Goal: Transaction & Acquisition: Purchase product/service

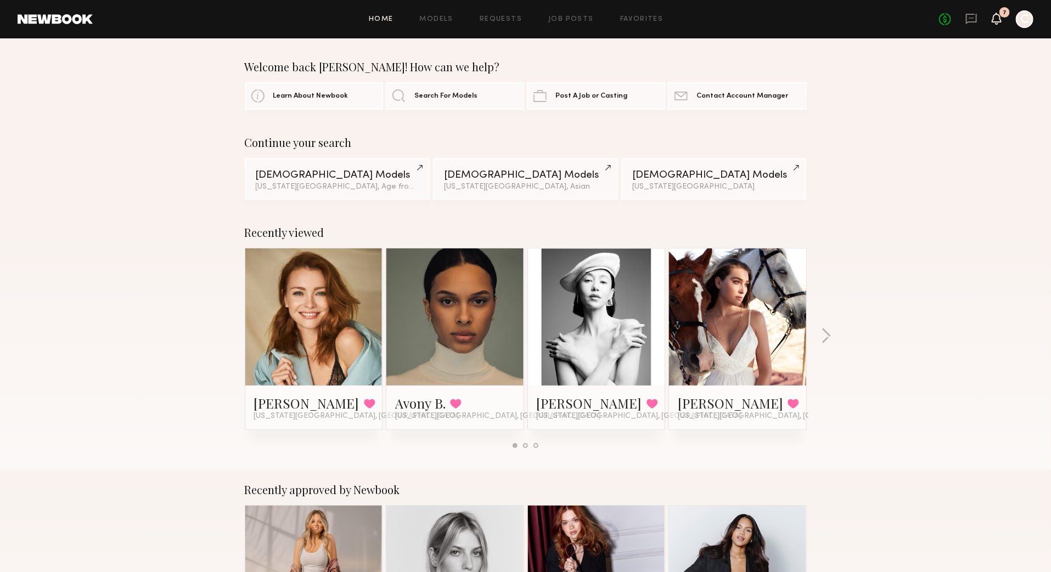
click at [996, 17] on icon at bounding box center [996, 18] width 9 height 8
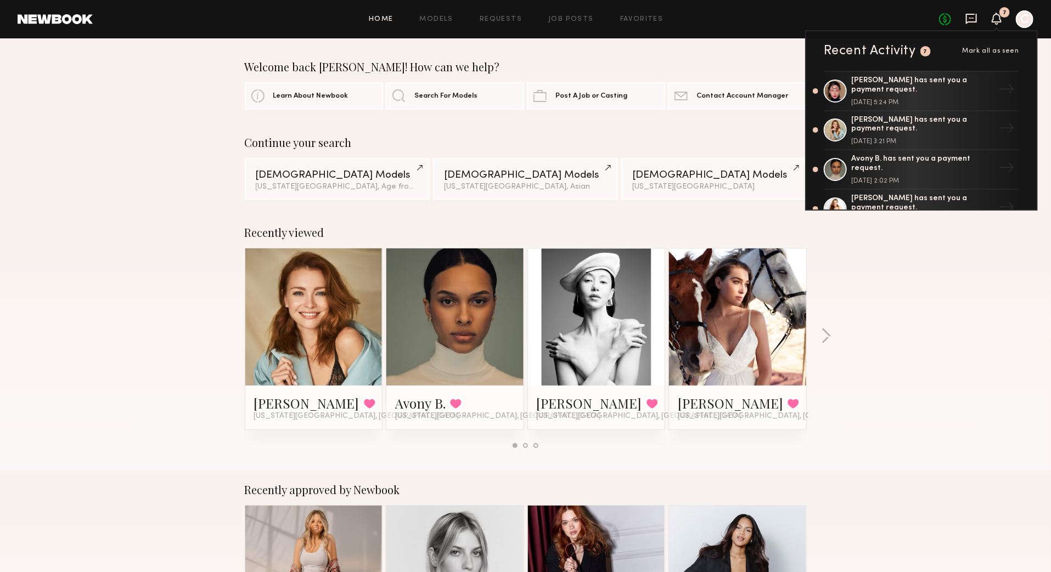
click at [975, 16] on icon at bounding box center [971, 19] width 12 height 12
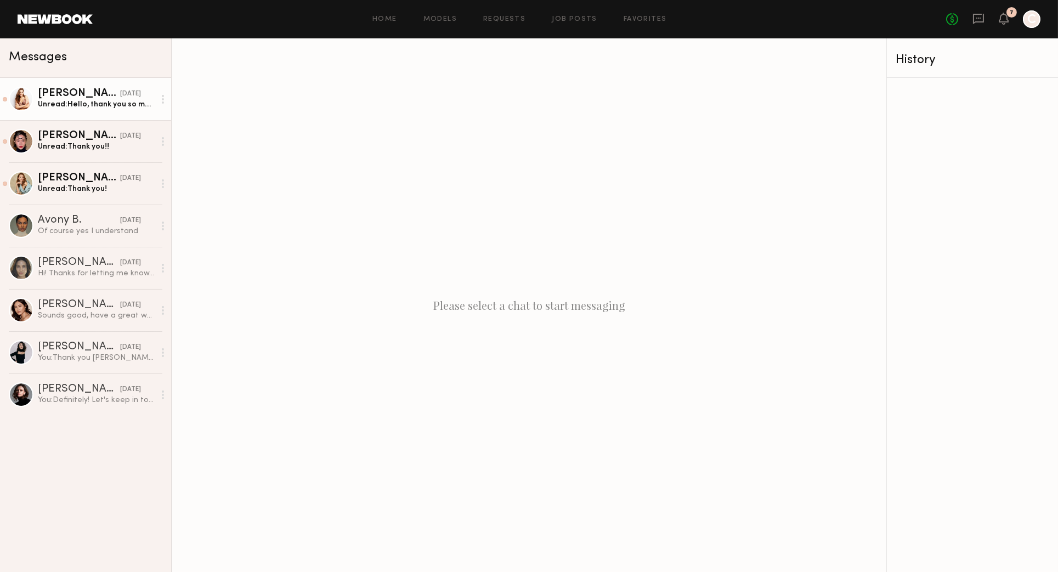
click at [35, 99] on link "Sarah D. yesterday Unread: Hello, thank you so much for having me! I had the be…" at bounding box center [85, 99] width 171 height 42
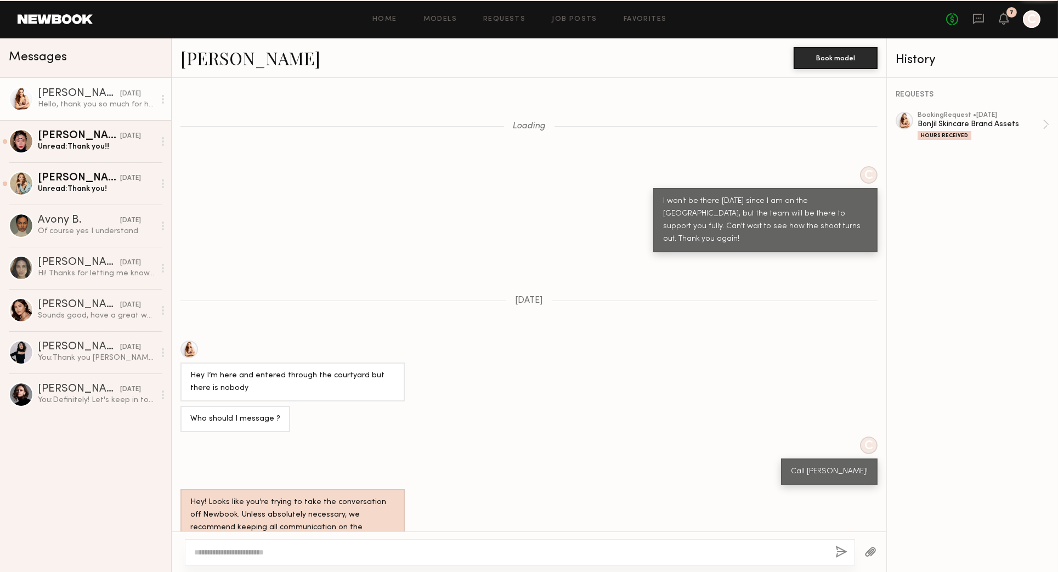
scroll to position [622, 0]
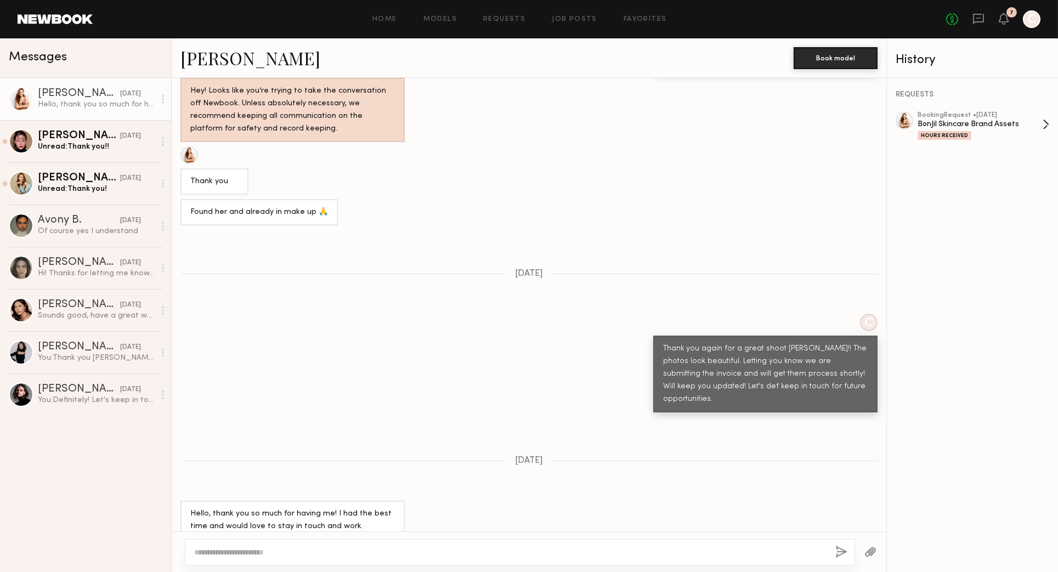
click at [934, 134] on div "Hours Received" at bounding box center [945, 135] width 54 height 9
click at [974, 21] on icon at bounding box center [978, 19] width 11 height 10
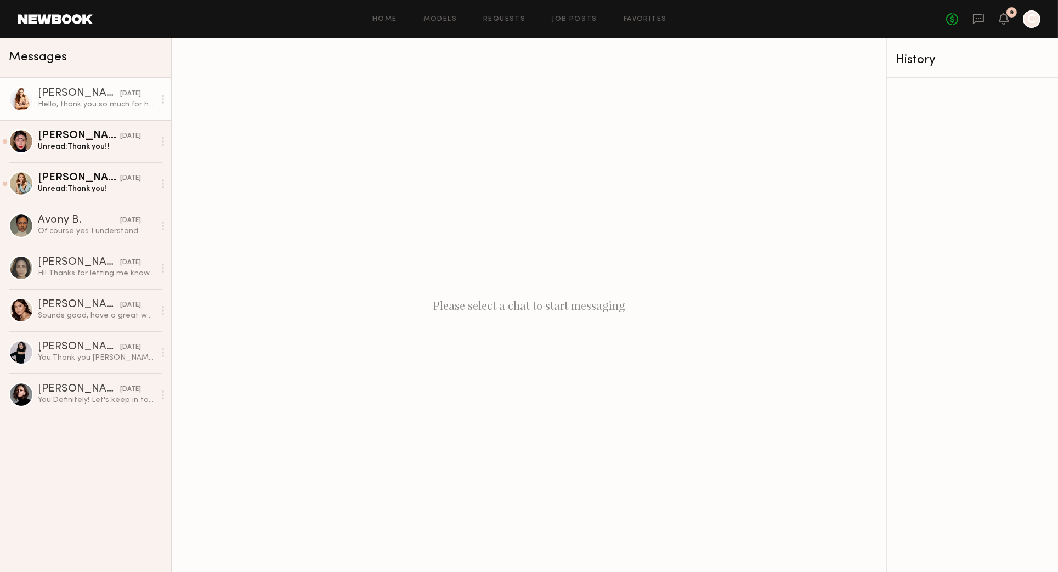
click at [57, 105] on div "Hello, thank you so much for having me! I had the best time and would love to s…" at bounding box center [96, 104] width 117 height 10
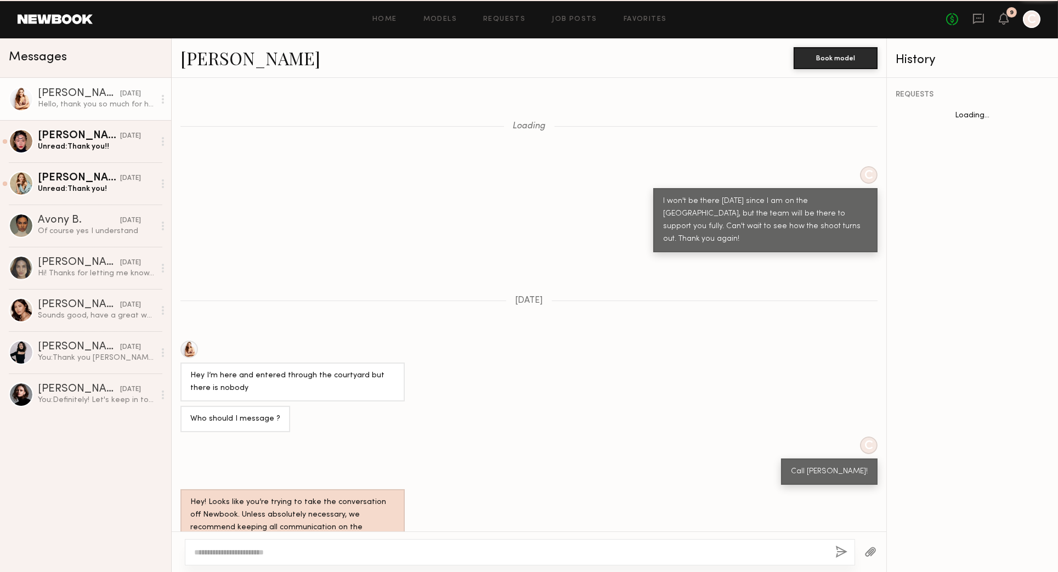
scroll to position [622, 0]
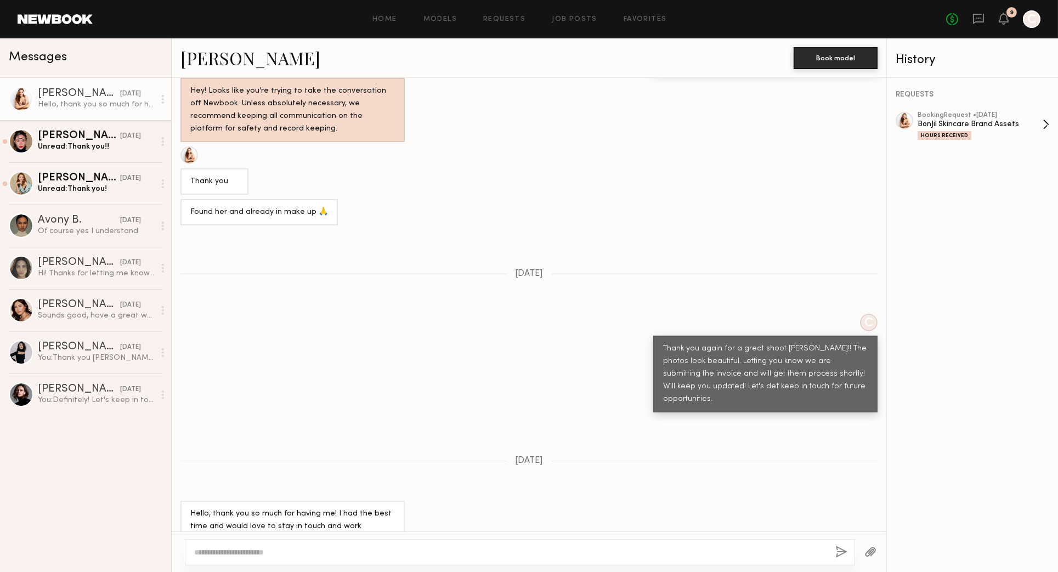
click at [951, 137] on div "Hours Received" at bounding box center [945, 135] width 54 height 9
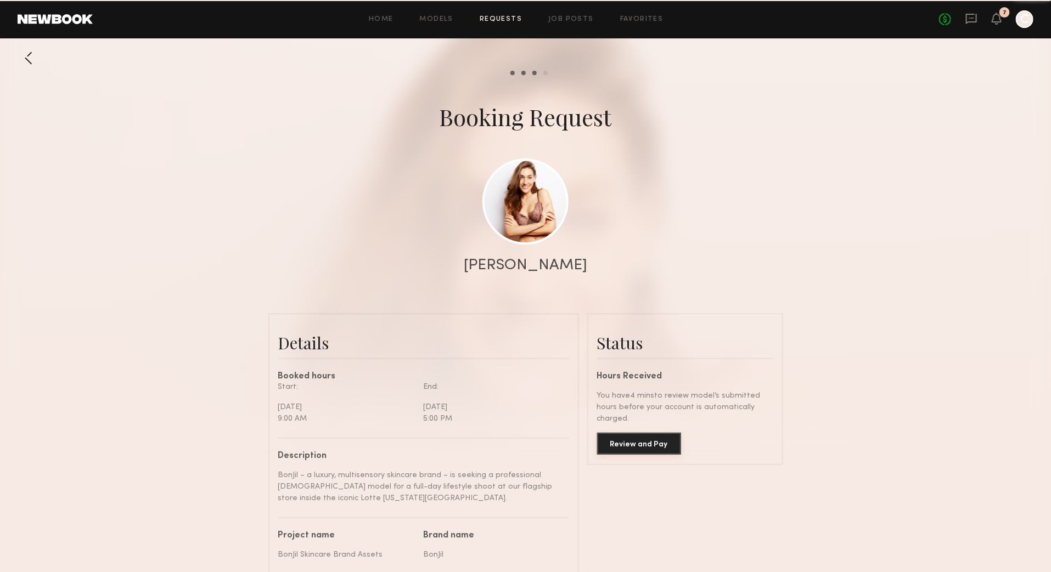
scroll to position [872, 0]
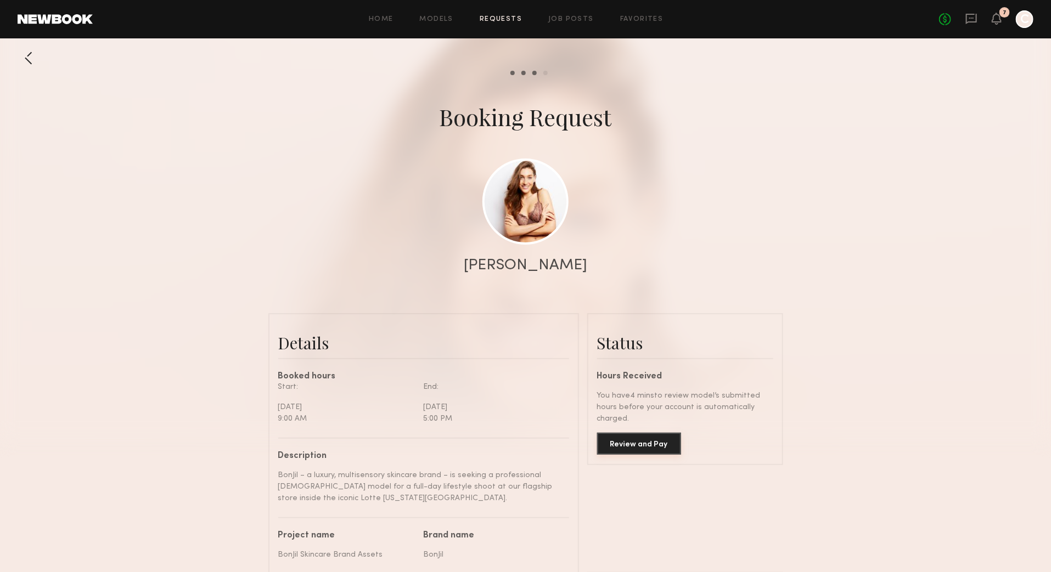
click at [611, 442] on button "Review and Pay" at bounding box center [639, 444] width 84 height 22
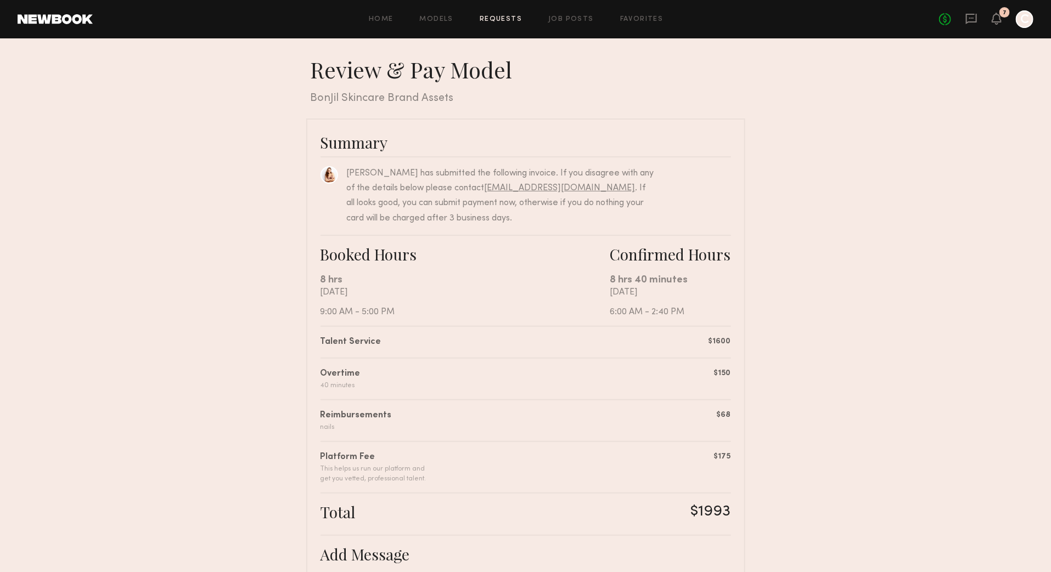
scroll to position [211, 0]
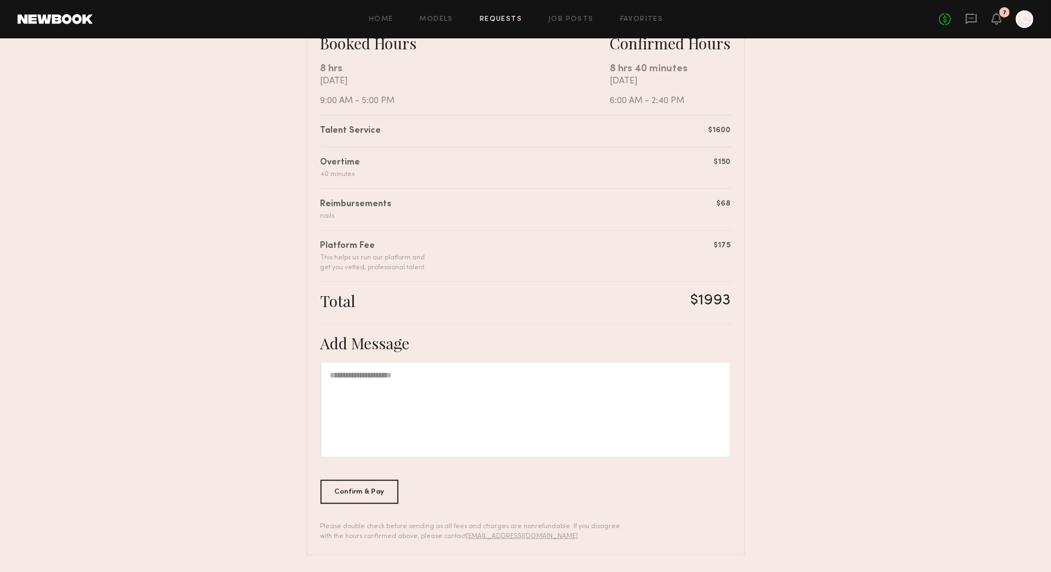
click at [396, 387] on div at bounding box center [525, 410] width 410 height 97
click at [362, 495] on div "Confirm & Pay" at bounding box center [359, 492] width 78 height 24
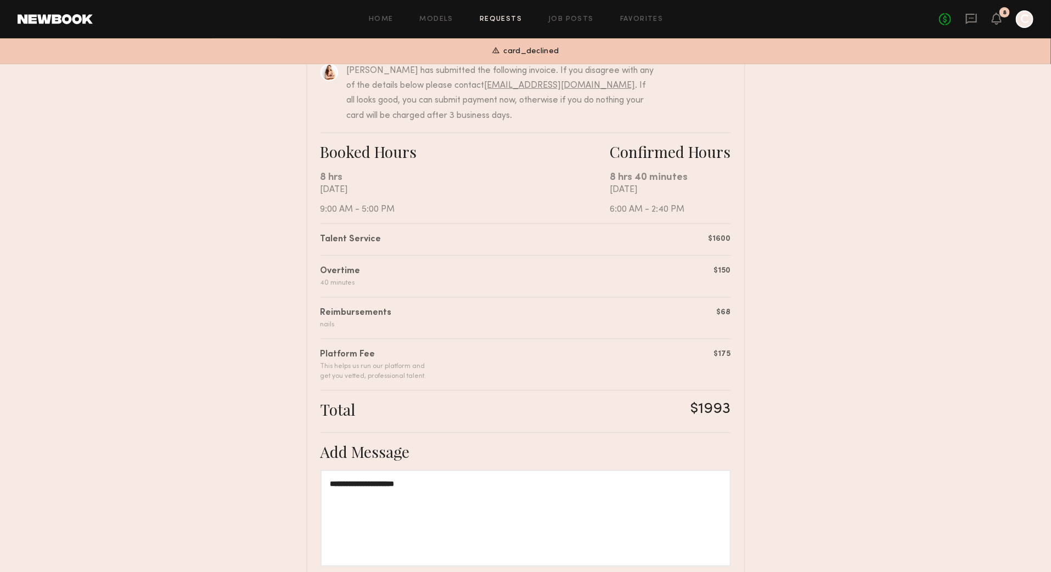
scroll to position [57, 0]
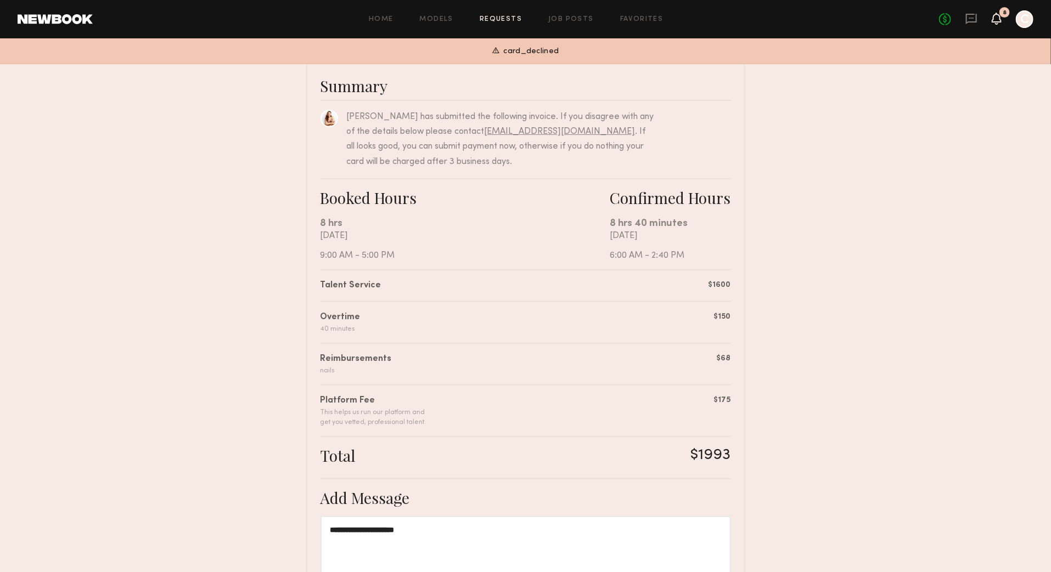
click at [997, 22] on icon at bounding box center [996, 18] width 9 height 8
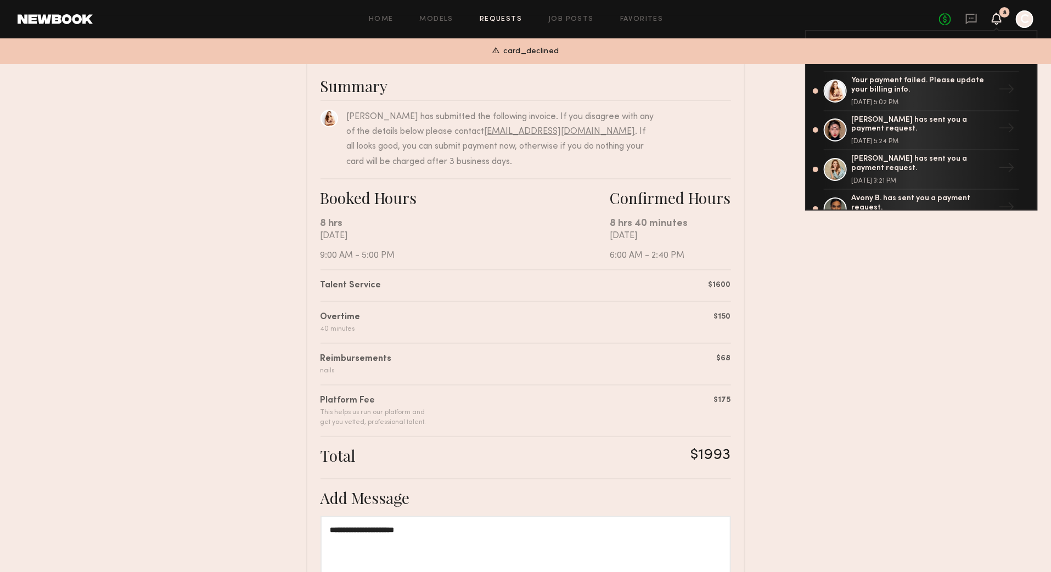
click at [1028, 21] on div at bounding box center [1025, 19] width 18 height 18
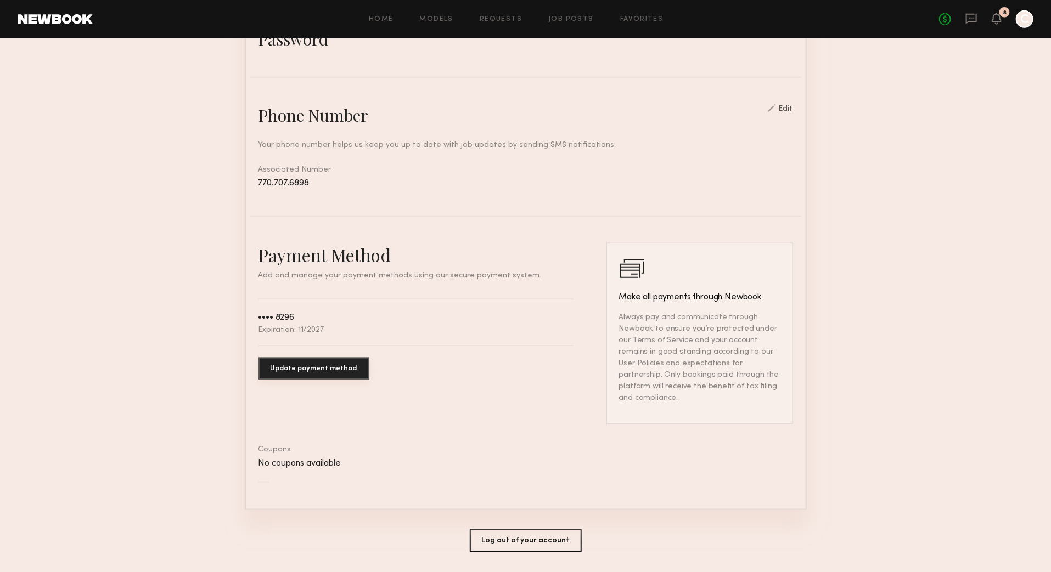
scroll to position [415, 0]
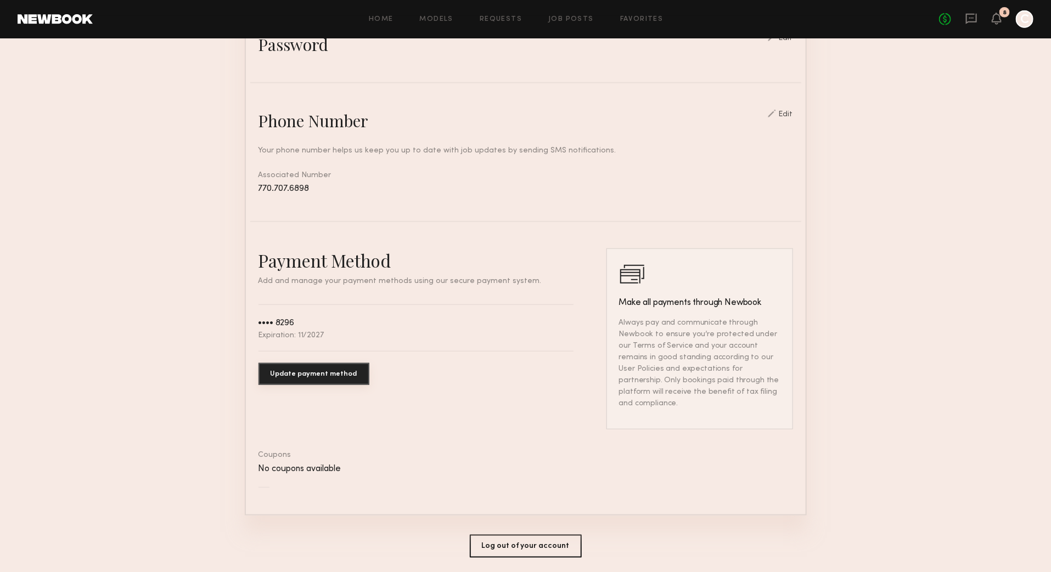
click at [506, 307] on div "Payment Method Add and manage your payment methods using our secure payment sys…" at bounding box center [415, 339] width 315 height 181
click at [792, 111] on div "Edit" at bounding box center [786, 115] width 14 height 8
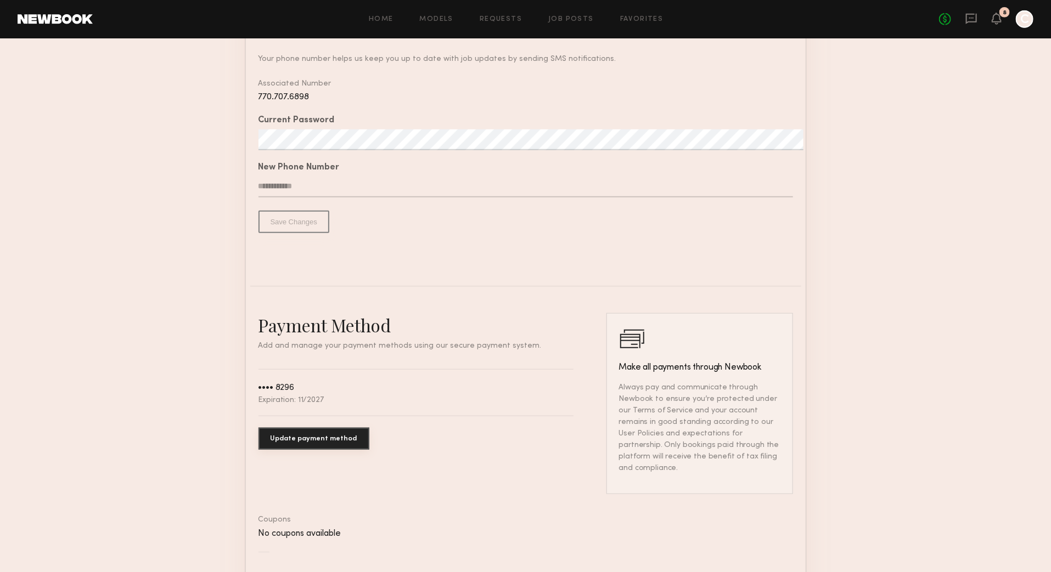
scroll to position [582, 0]
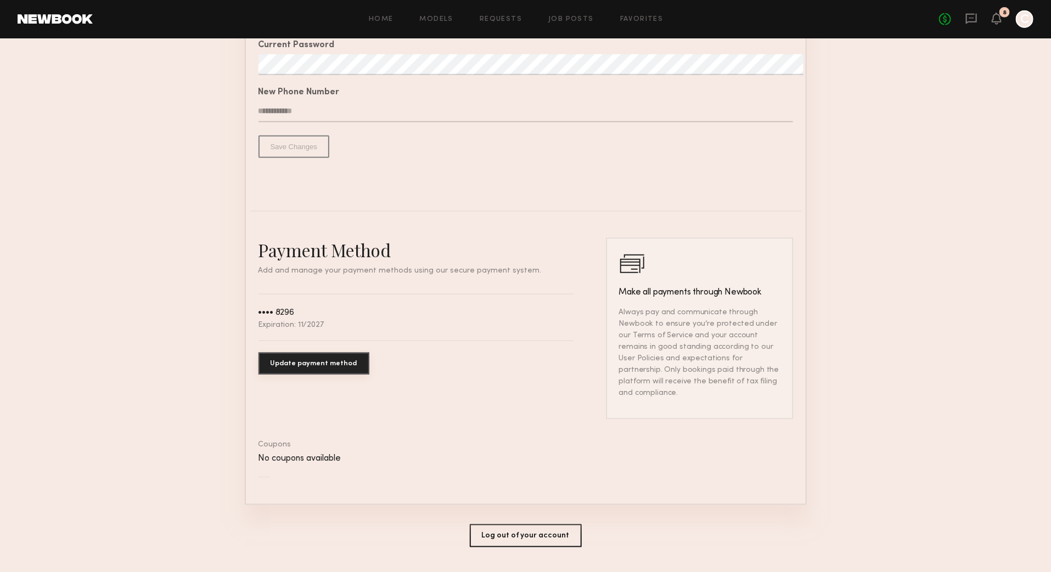
click at [294, 365] on button "Update payment method" at bounding box center [313, 364] width 111 height 22
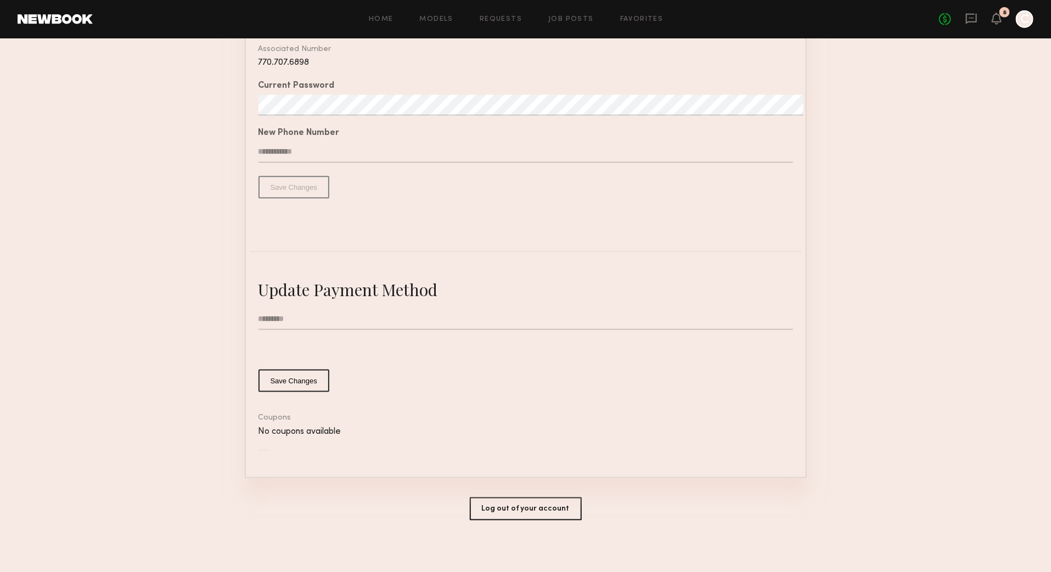
click at [548, 204] on div "Your phone number helps us keep you up to date with job updates by sending SMS …" at bounding box center [525, 114] width 534 height 219
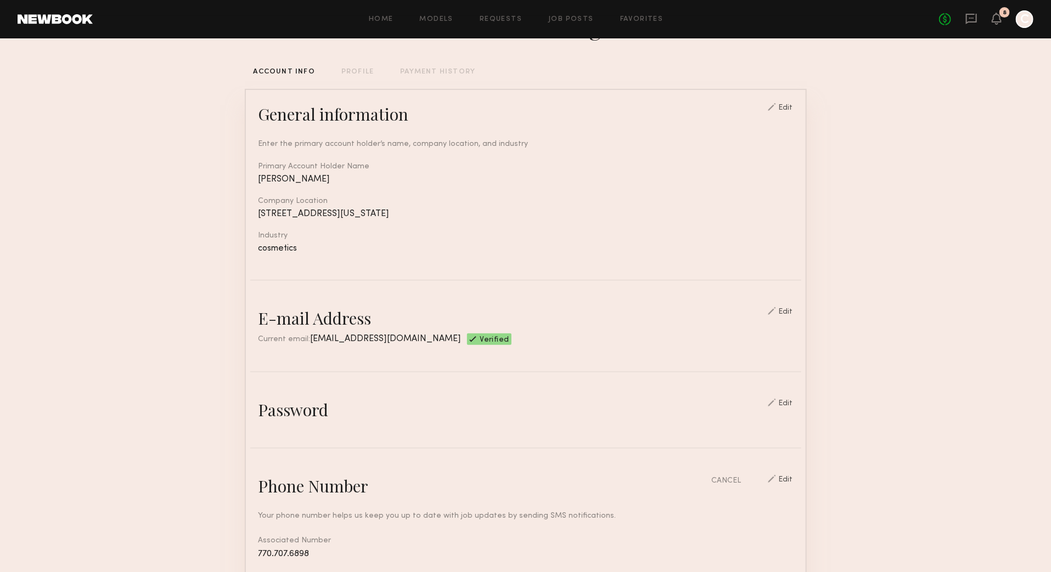
scroll to position [0, 0]
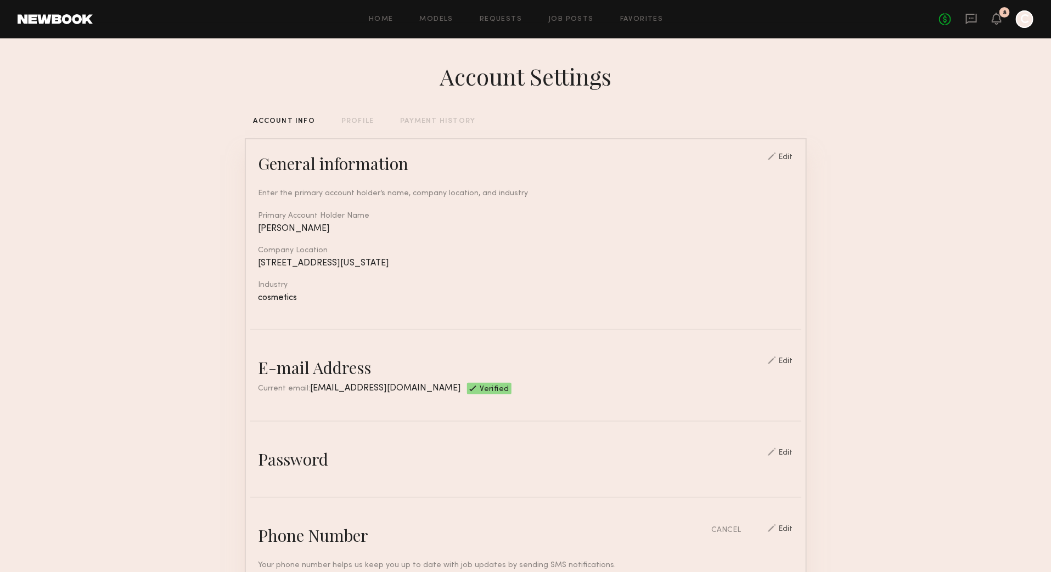
click at [990, 18] on div "No fees up to $5,000 8 C" at bounding box center [986, 19] width 94 height 18
click at [997, 19] on icon at bounding box center [996, 18] width 9 height 8
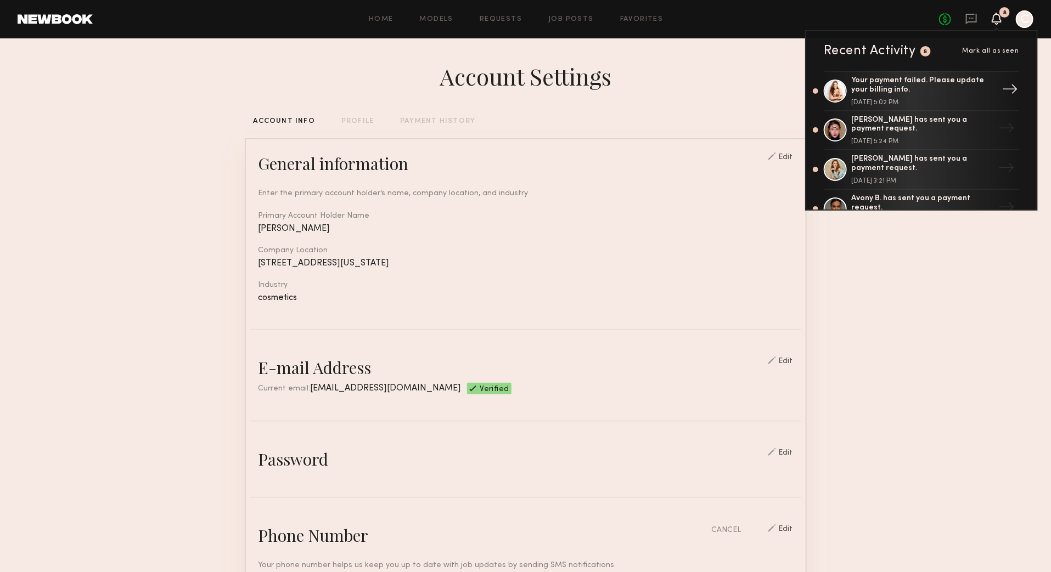
click at [928, 82] on div "Your payment failed. Please update your billing info." at bounding box center [922, 85] width 143 height 19
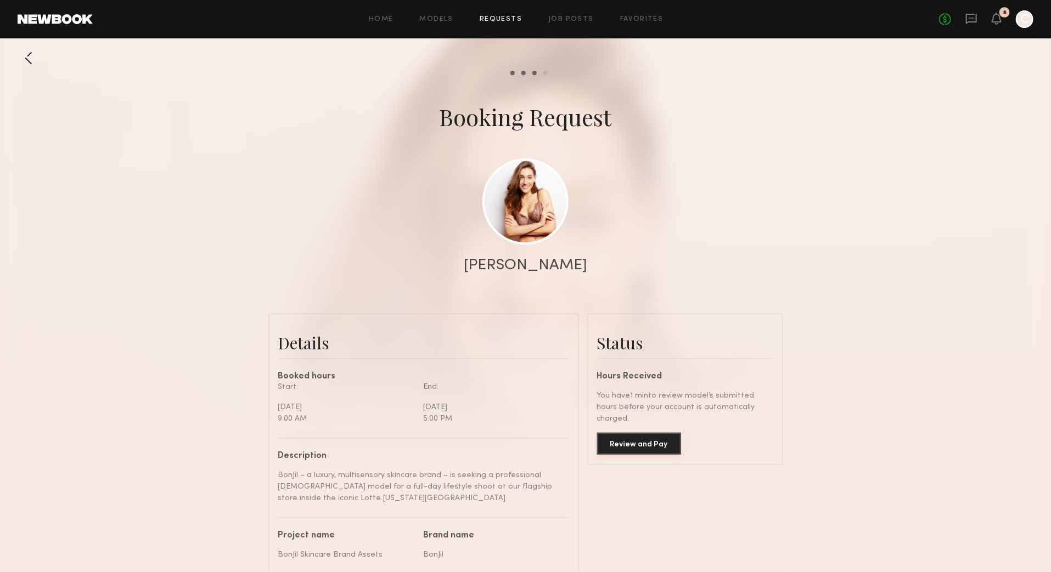
scroll to position [5, 0]
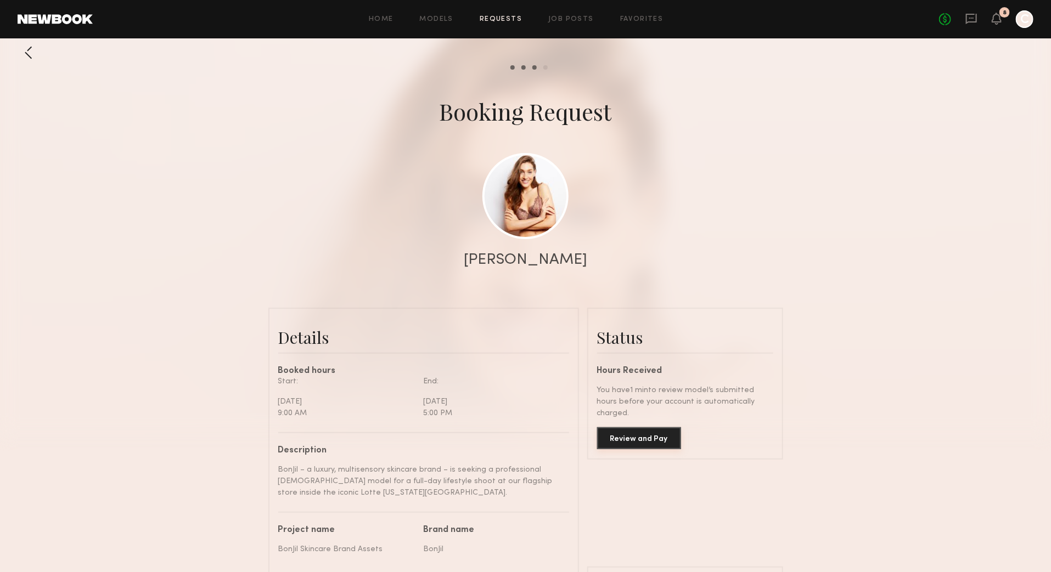
click at [653, 429] on button "Review and Pay" at bounding box center [639, 438] width 84 height 22
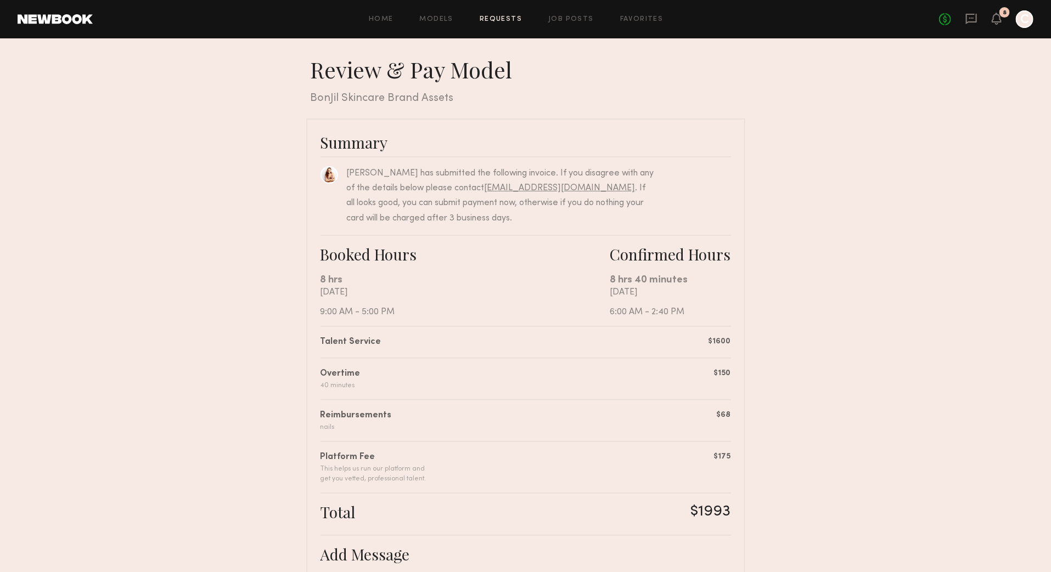
scroll to position [211, 0]
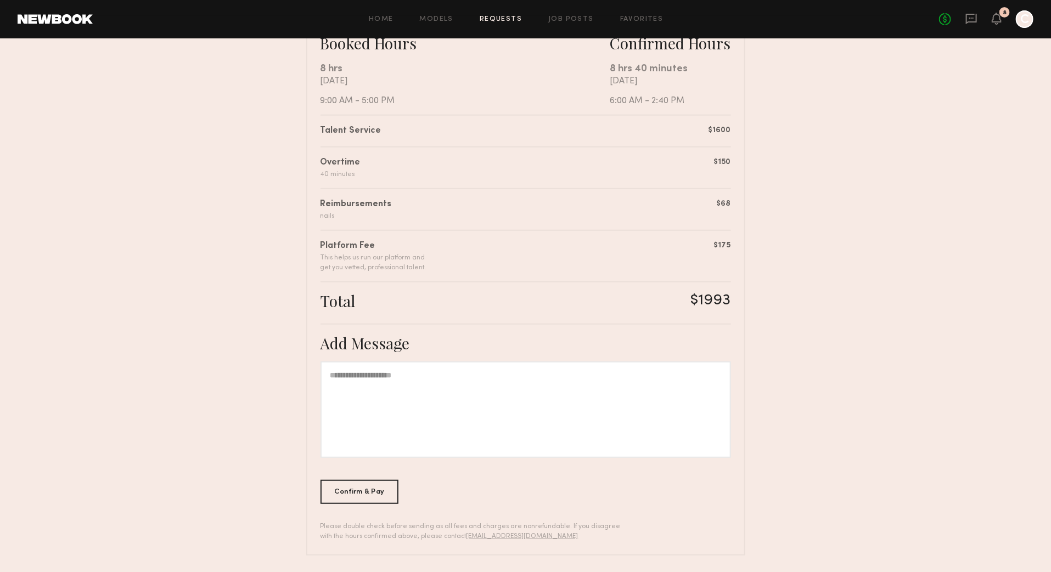
click at [362, 379] on div at bounding box center [525, 410] width 410 height 97
click at [355, 486] on div "Confirm & Pay" at bounding box center [359, 492] width 78 height 24
click at [372, 494] on div "Confirm & Pay" at bounding box center [359, 492] width 78 height 24
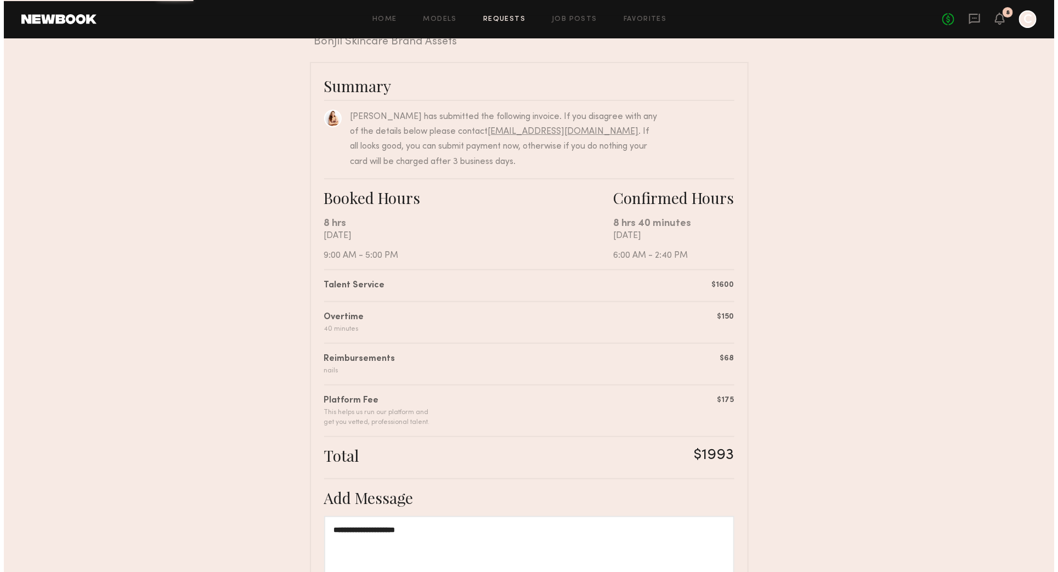
scroll to position [0, 0]
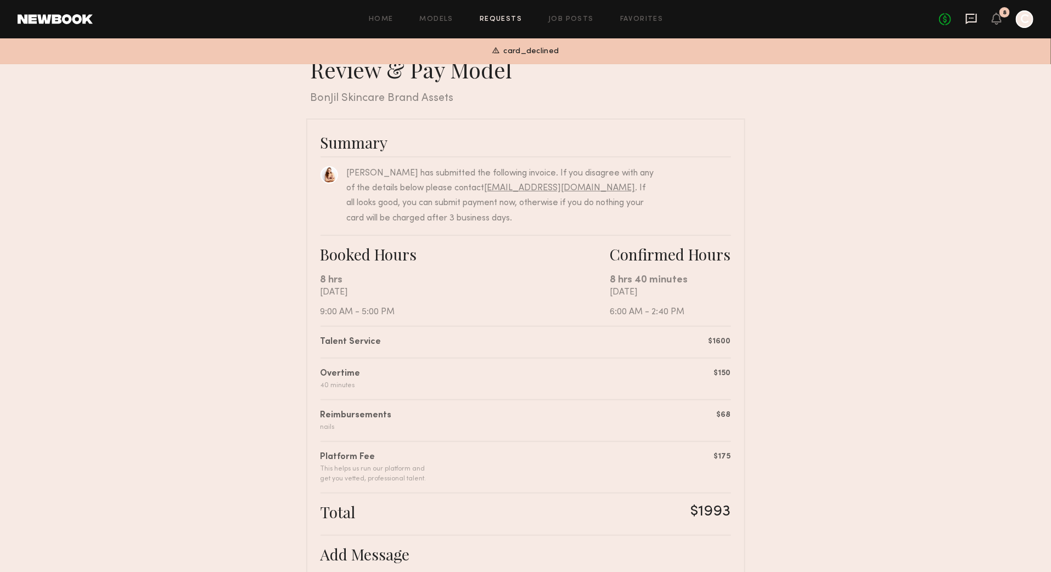
drag, startPoint x: 982, startPoint y: 18, endPoint x: 976, endPoint y: 19, distance: 6.1
click at [981, 18] on div "No fees up to $5,000 8 C" at bounding box center [986, 19] width 94 height 18
click at [973, 19] on icon at bounding box center [971, 19] width 12 height 12
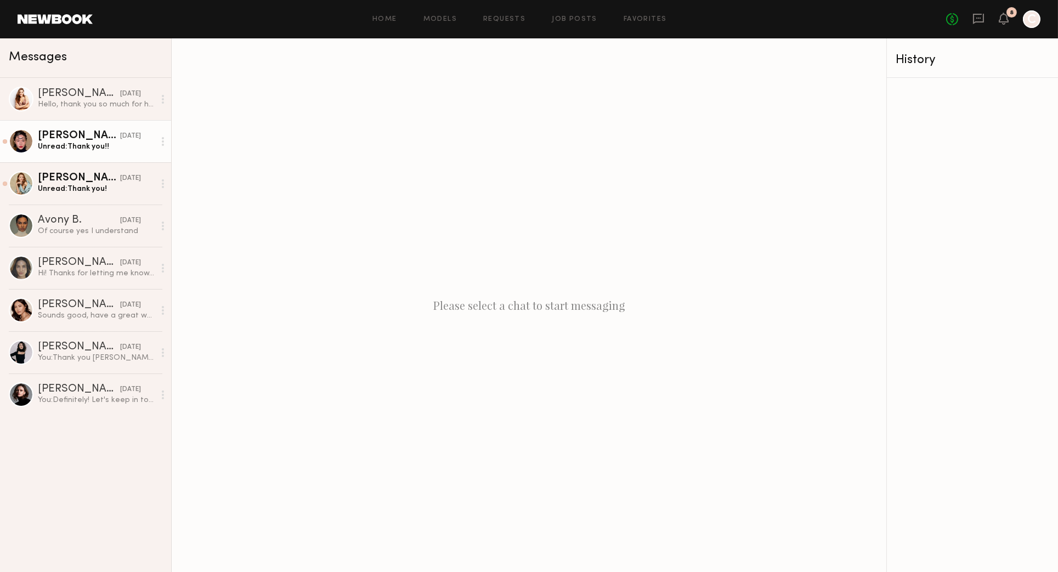
click at [55, 148] on div "Unread: Thank you!!" at bounding box center [96, 147] width 117 height 10
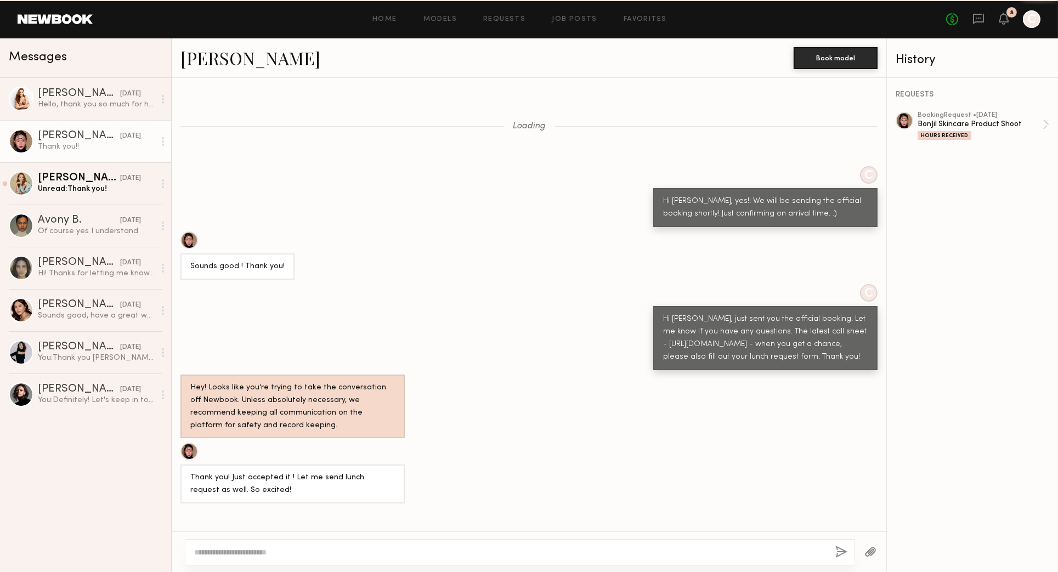
scroll to position [665, 0]
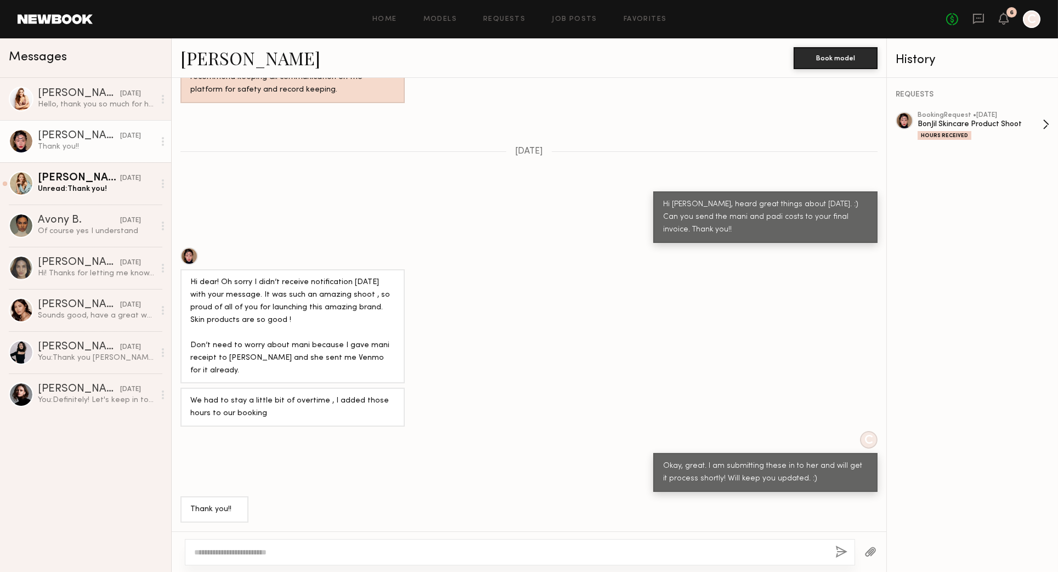
click at [943, 135] on div "Hours Received" at bounding box center [945, 135] width 54 height 9
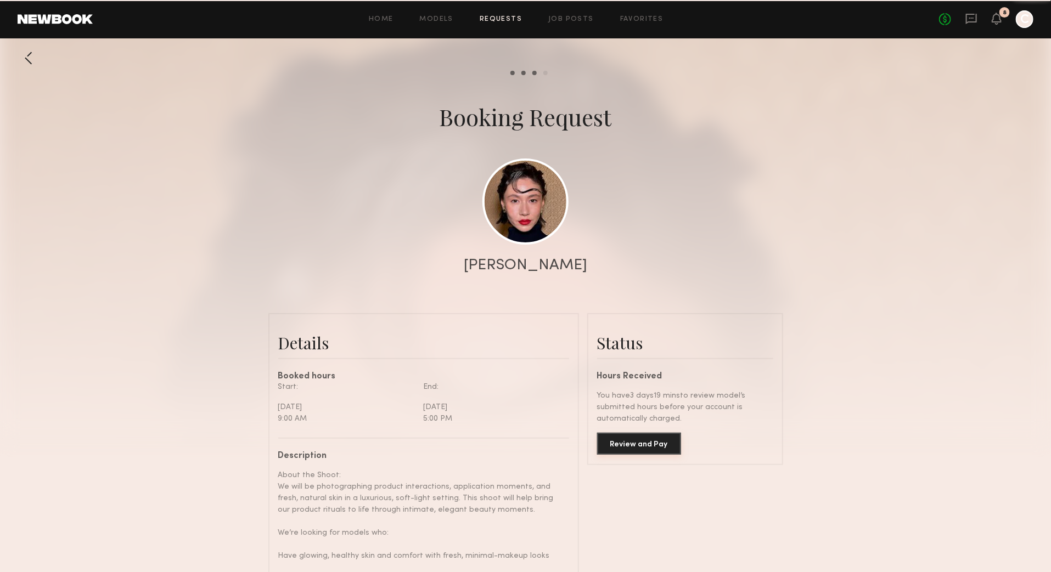
scroll to position [3014, 0]
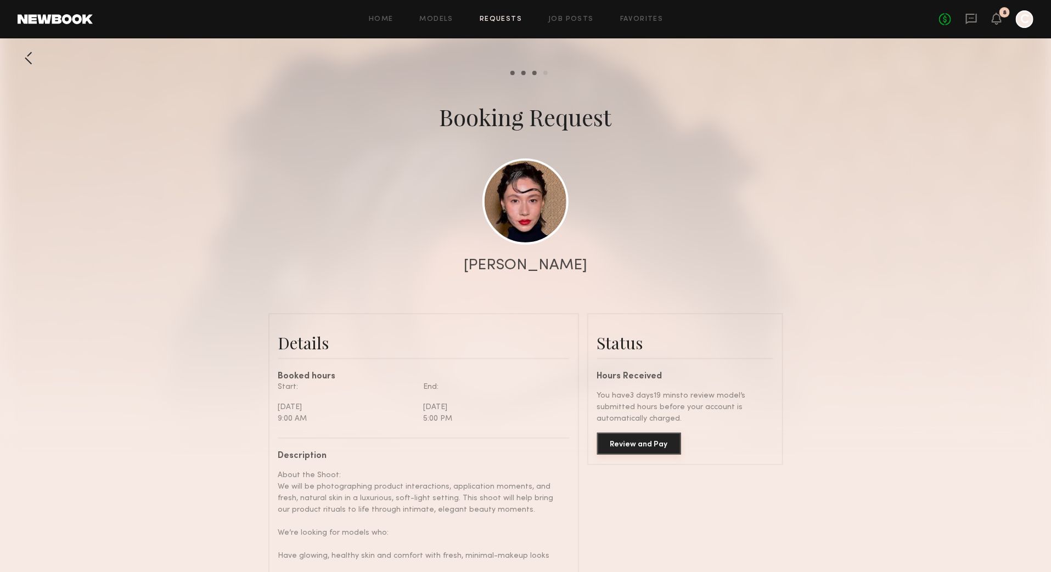
click at [622, 444] on button "Review and Pay" at bounding box center [639, 444] width 84 height 22
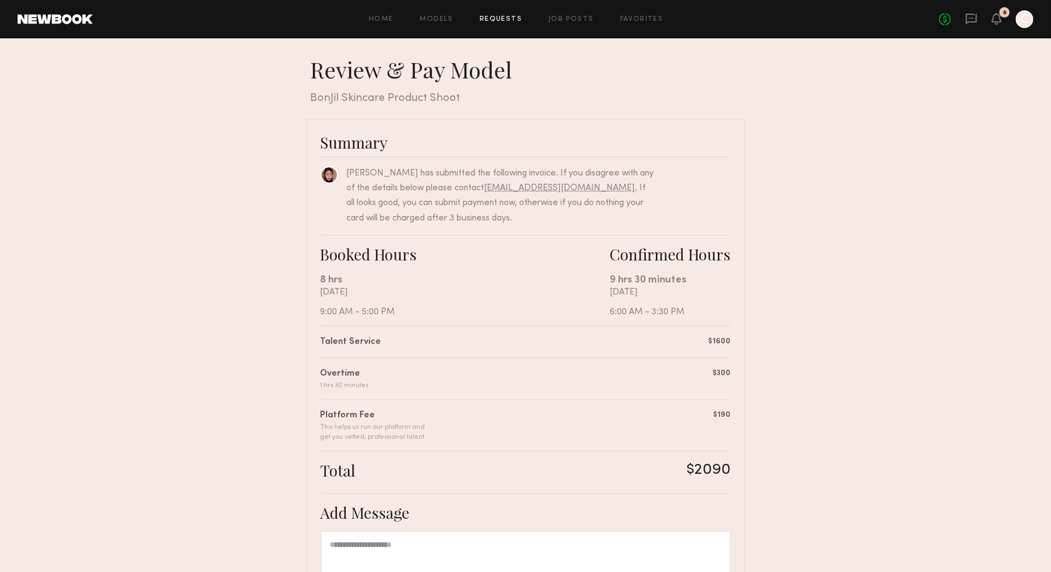
scroll to position [118, 0]
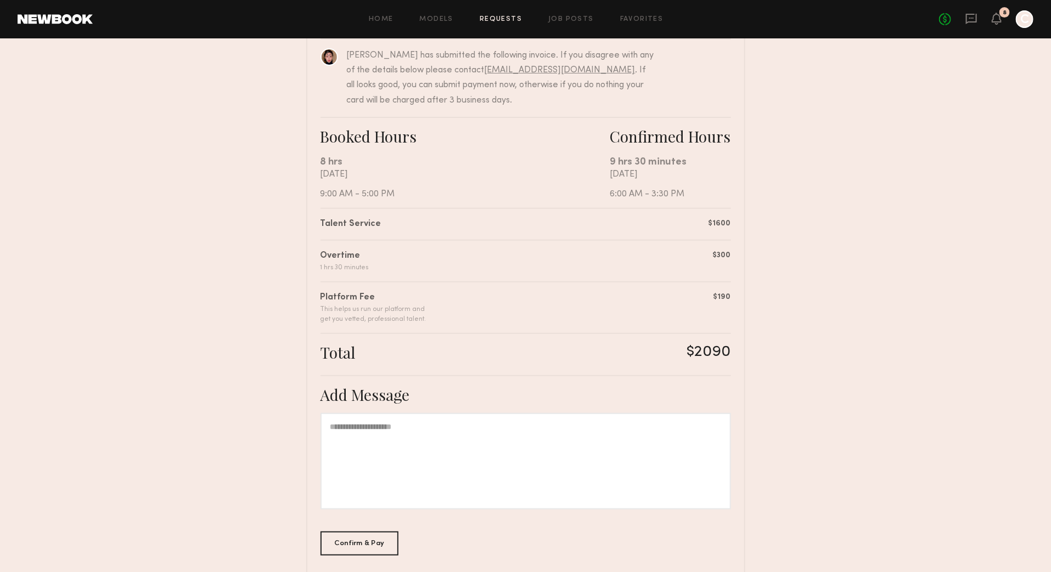
click at [415, 442] on div at bounding box center [525, 461] width 410 height 97
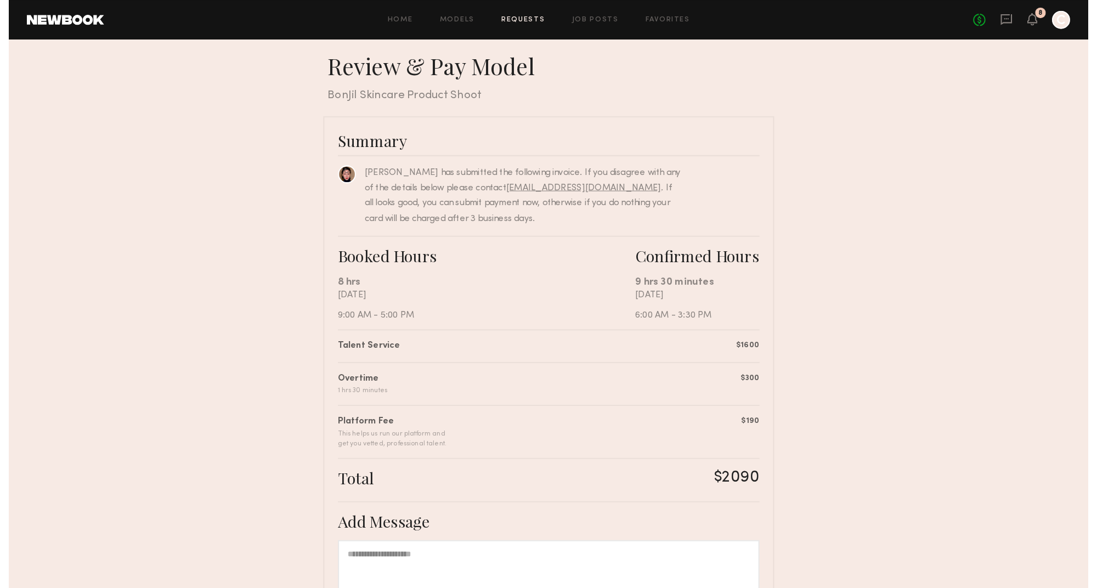
scroll to position [111, 0]
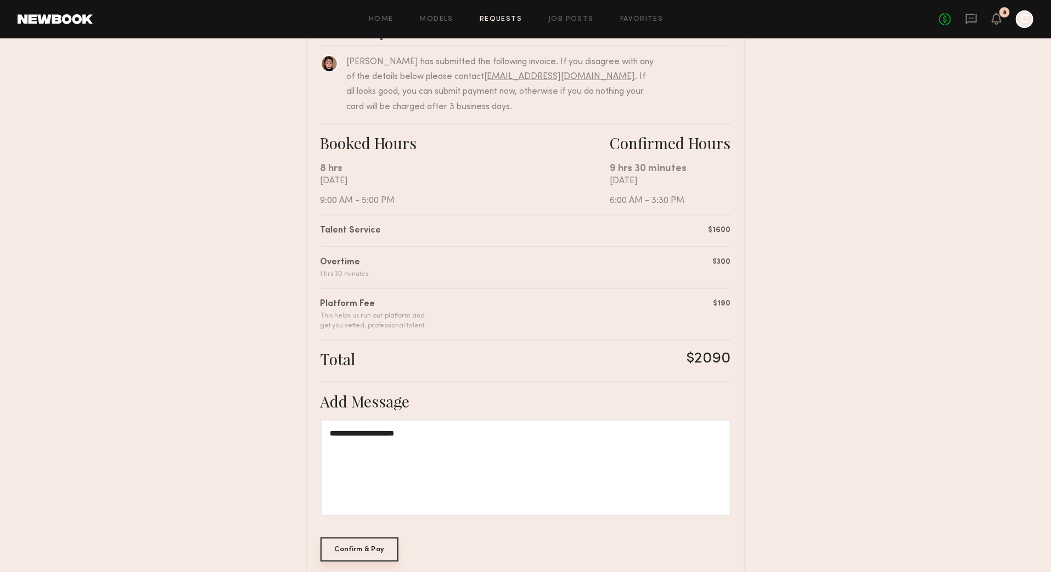
click at [370, 544] on div "Confirm & Pay" at bounding box center [359, 550] width 78 height 24
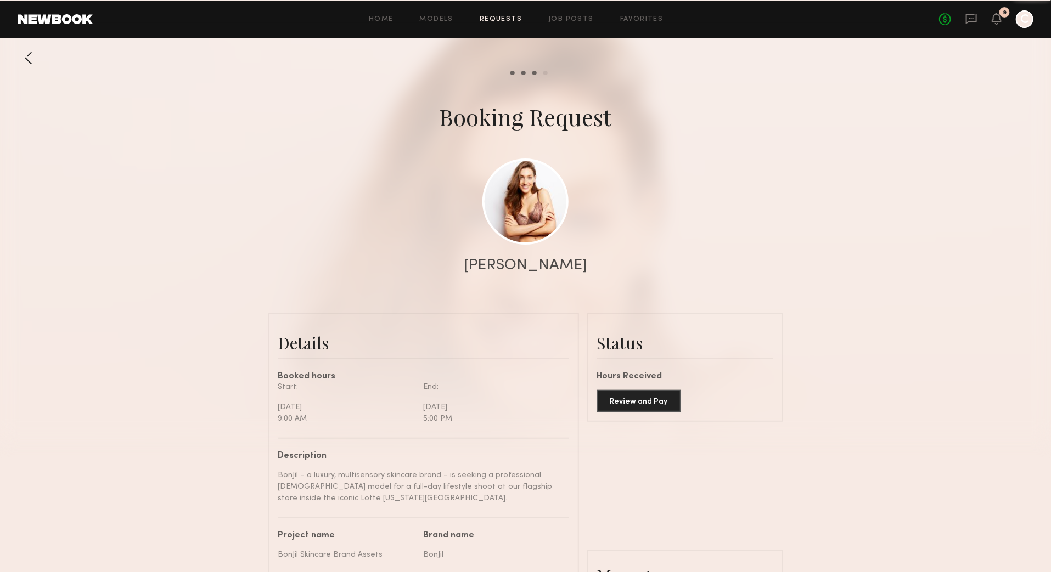
scroll to position [872, 0]
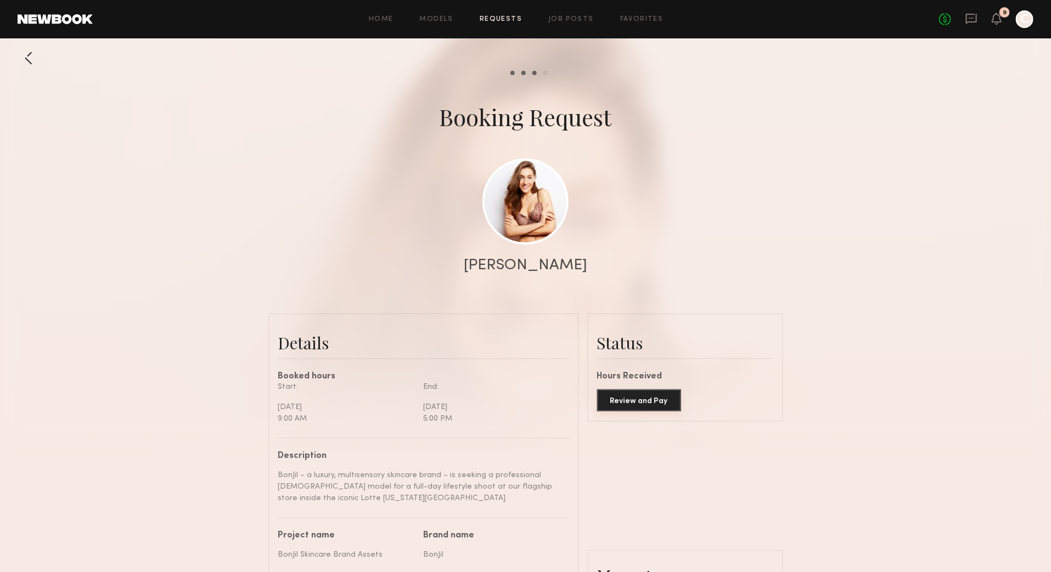
click at [629, 404] on button "Review and Pay" at bounding box center [639, 401] width 84 height 22
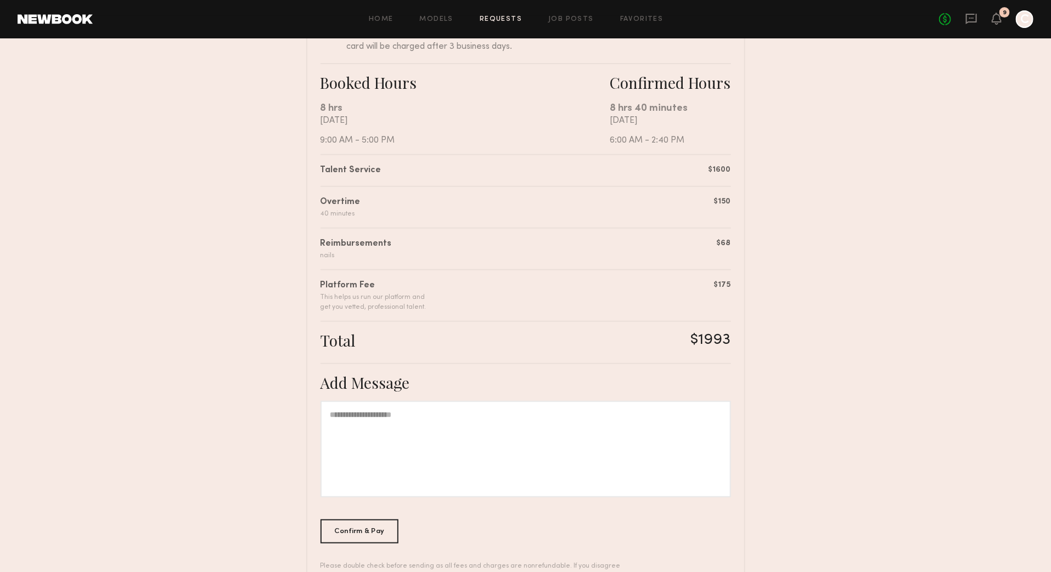
scroll to position [211, 0]
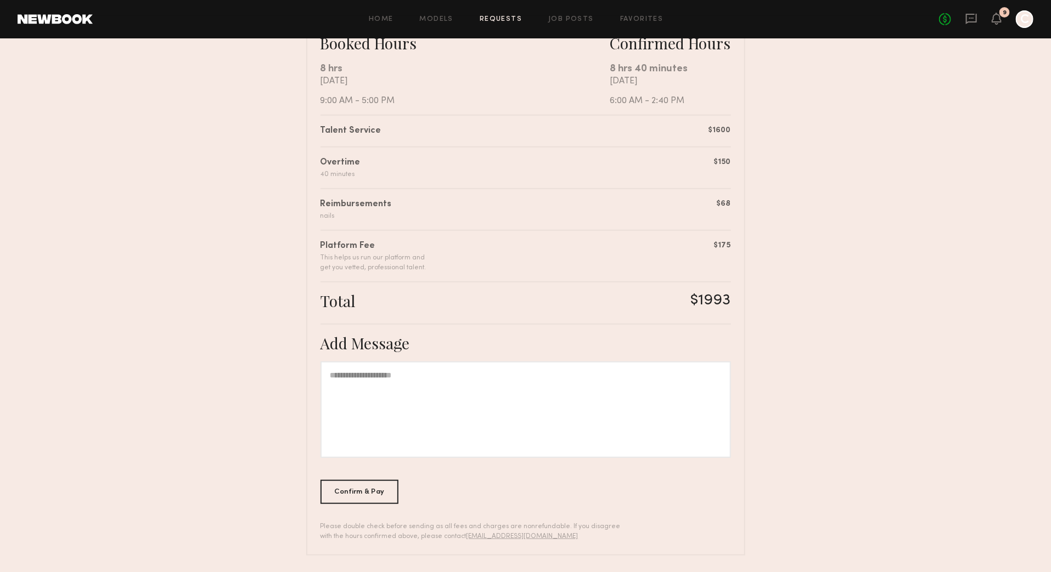
click at [368, 396] on div at bounding box center [525, 410] width 410 height 97
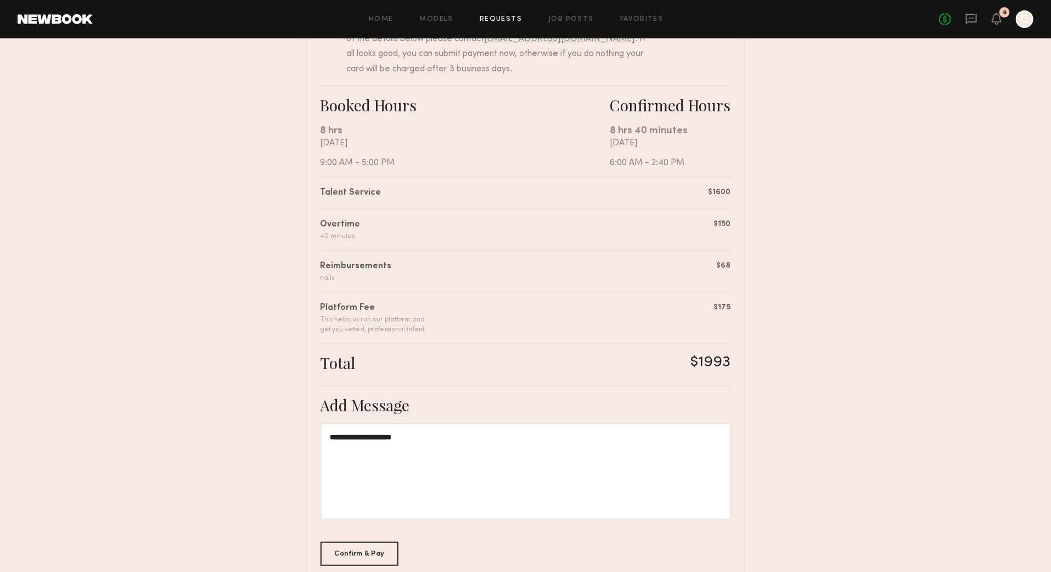
scroll to position [156, 0]
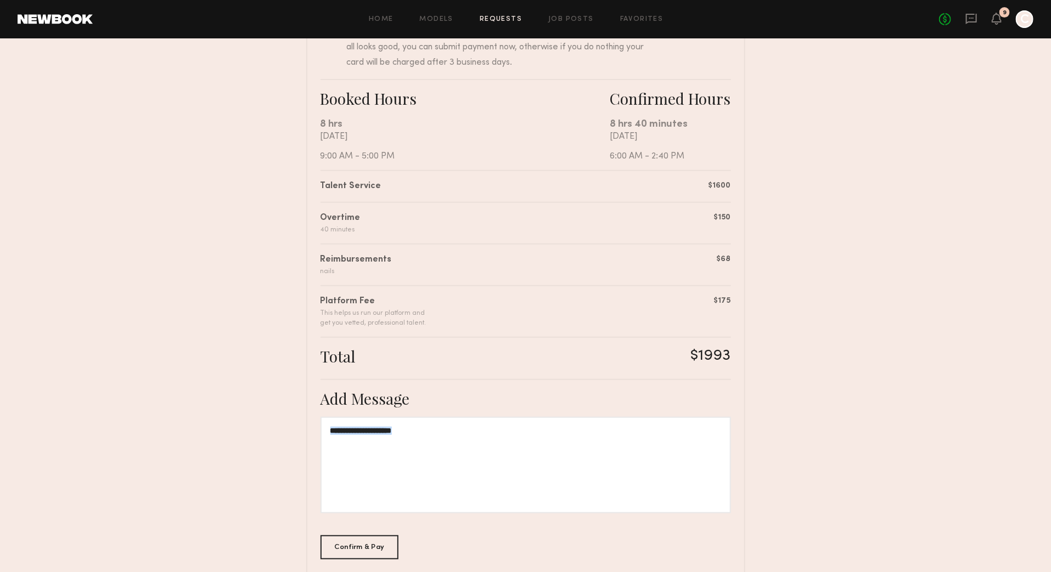
drag, startPoint x: 422, startPoint y: 430, endPoint x: 284, endPoint y: 416, distance: 138.4
click at [284, 416] on nb-booking-payment "**********" at bounding box center [525, 255] width 1051 height 711
click at [356, 542] on div "Confirm & Pay" at bounding box center [359, 547] width 78 height 24
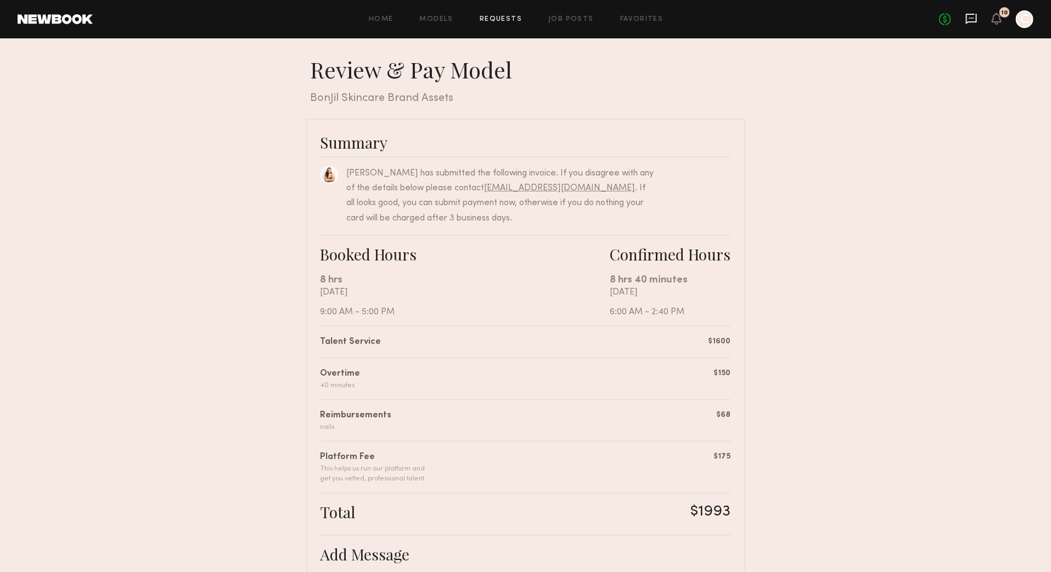
click at [973, 21] on icon at bounding box center [971, 19] width 11 height 10
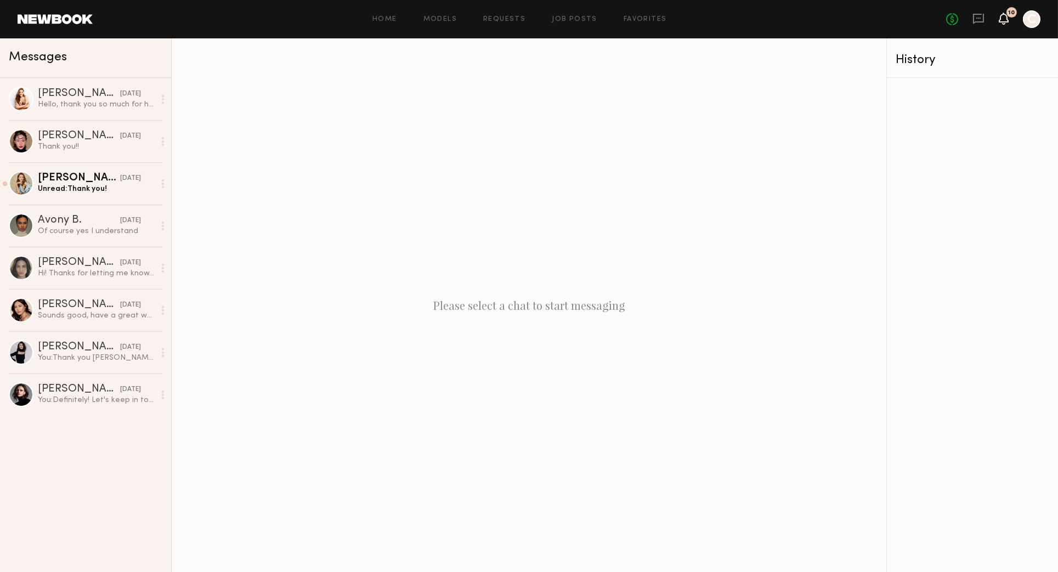
click at [1006, 22] on icon at bounding box center [1004, 18] width 9 height 8
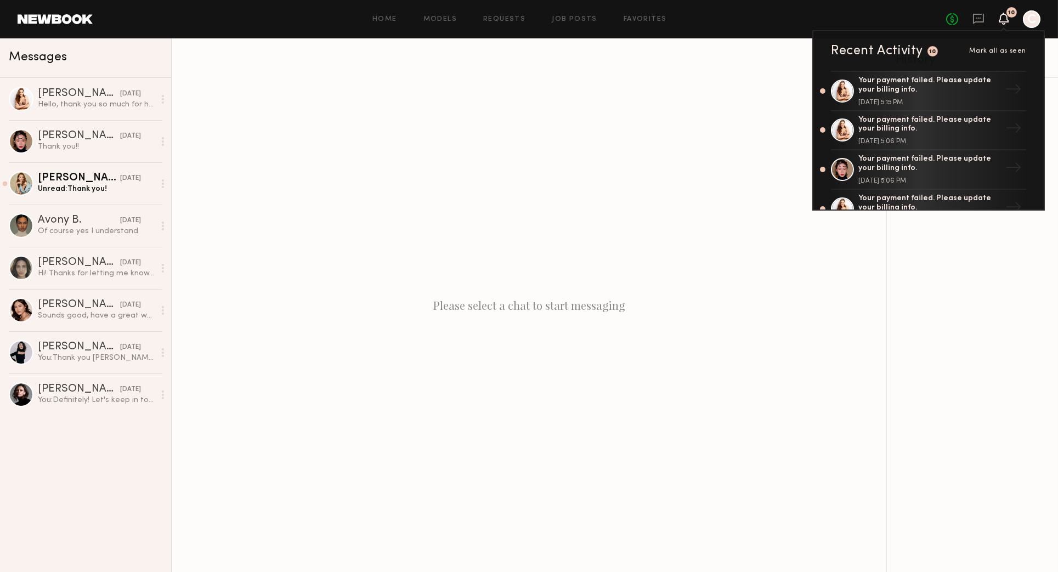
click at [1030, 24] on div at bounding box center [1032, 19] width 18 height 18
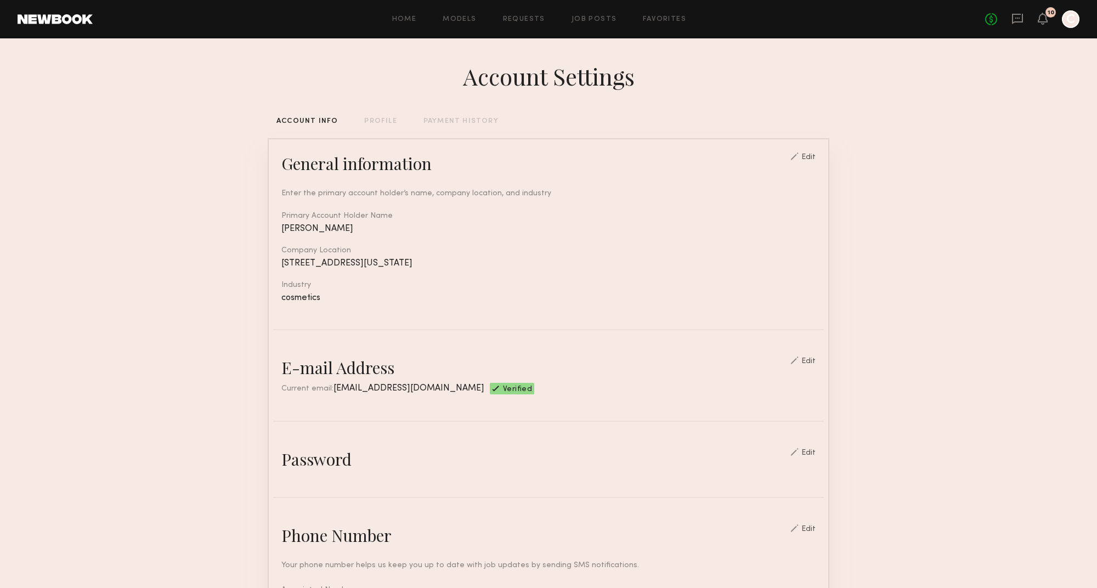
click at [82, 27] on header "Home Models Requests Job Posts Favorites Sign Out No fees up to $5,000 10 C" at bounding box center [548, 19] width 1097 height 38
click at [76, 22] on link at bounding box center [55, 19] width 75 height 10
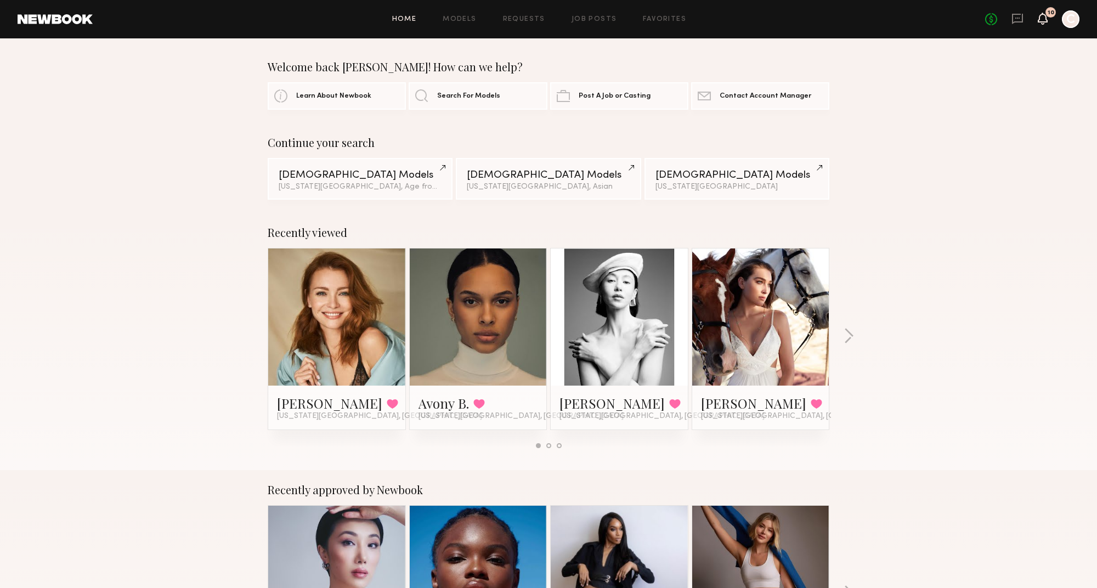
click at [1042, 20] on icon at bounding box center [1043, 18] width 9 height 8
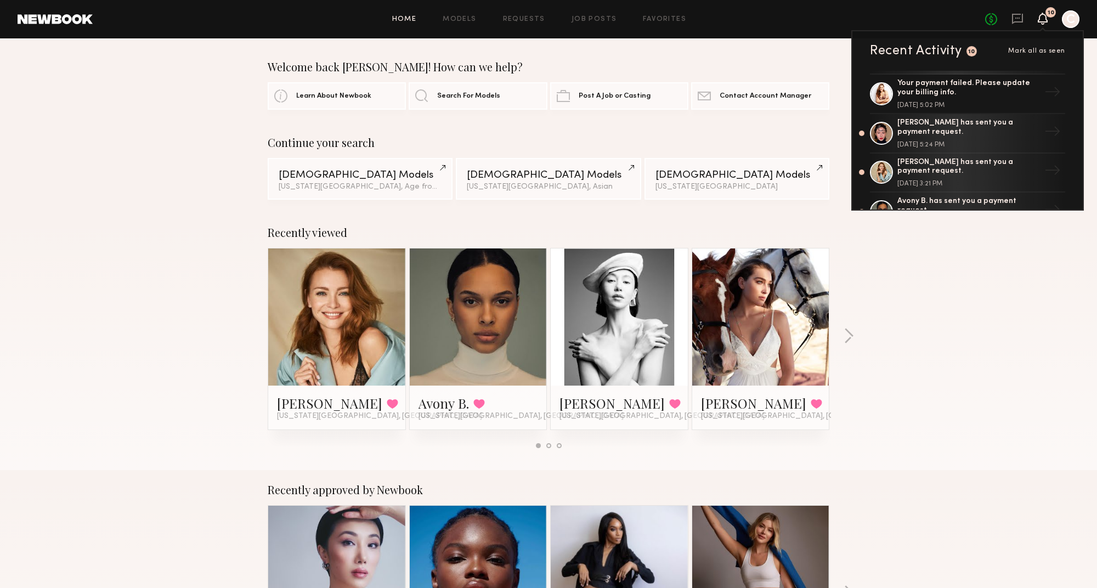
scroll to position [302, 0]
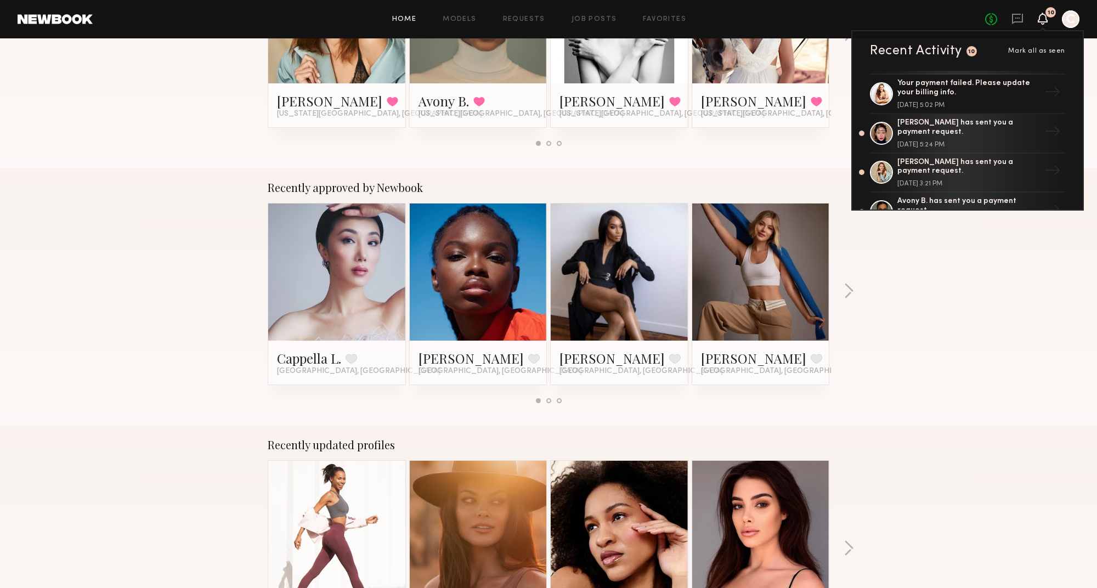
click at [104, 16] on div "Home Models Requests Job Posts Favorites Sign Out" at bounding box center [539, 19] width 893 height 7
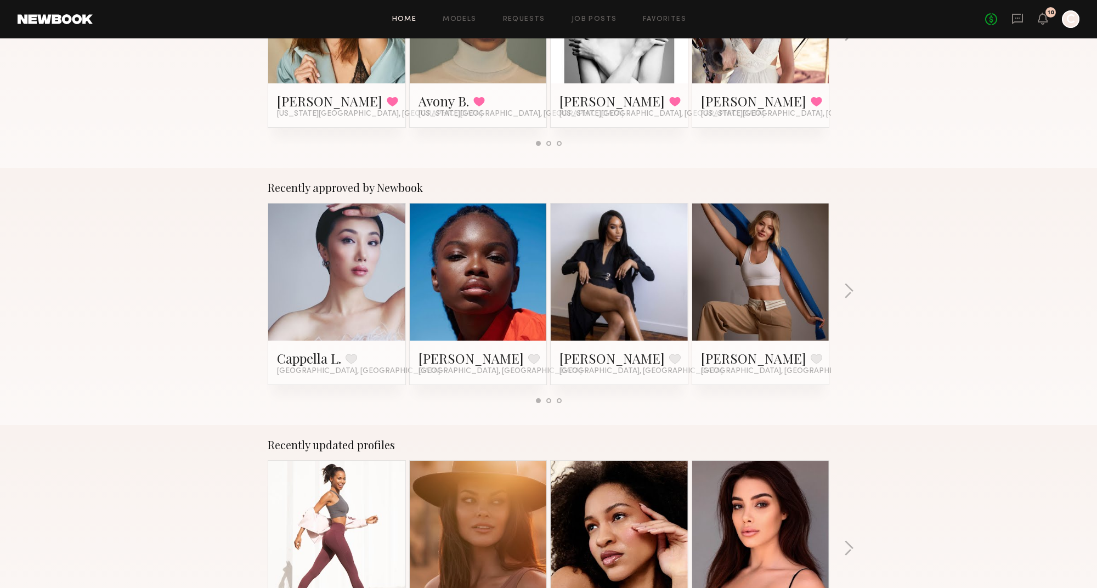
click at [71, 17] on link at bounding box center [55, 19] width 75 height 10
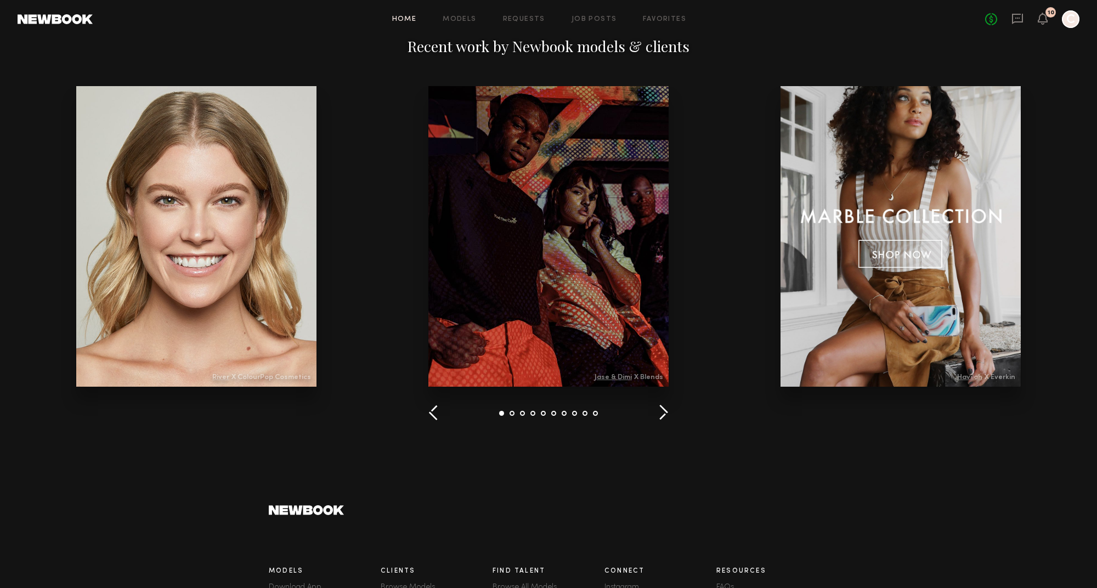
scroll to position [1408, 0]
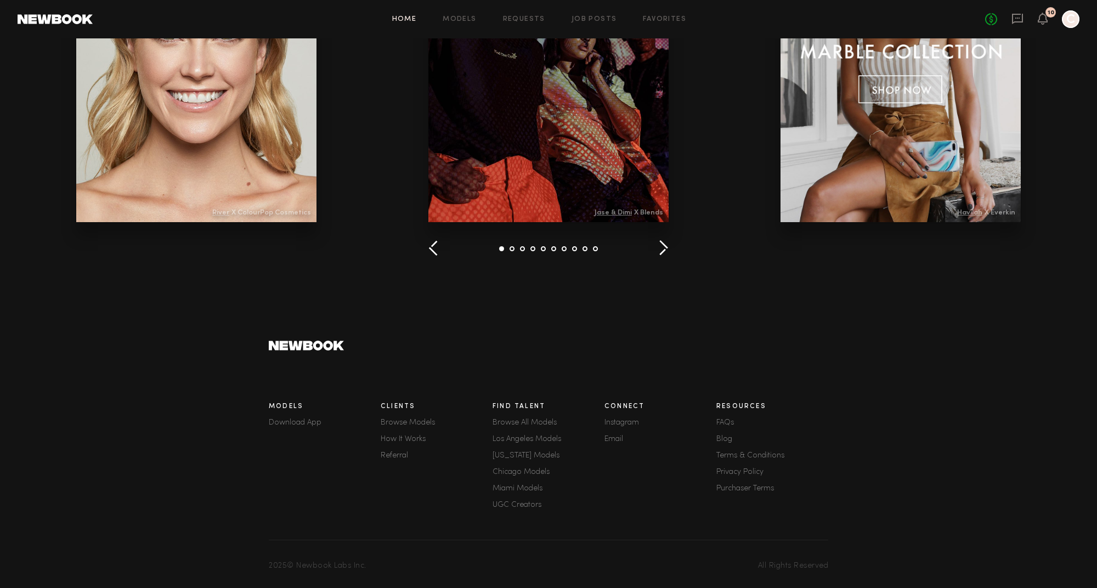
click at [729, 424] on link "FAQs" at bounding box center [773, 423] width 112 height 8
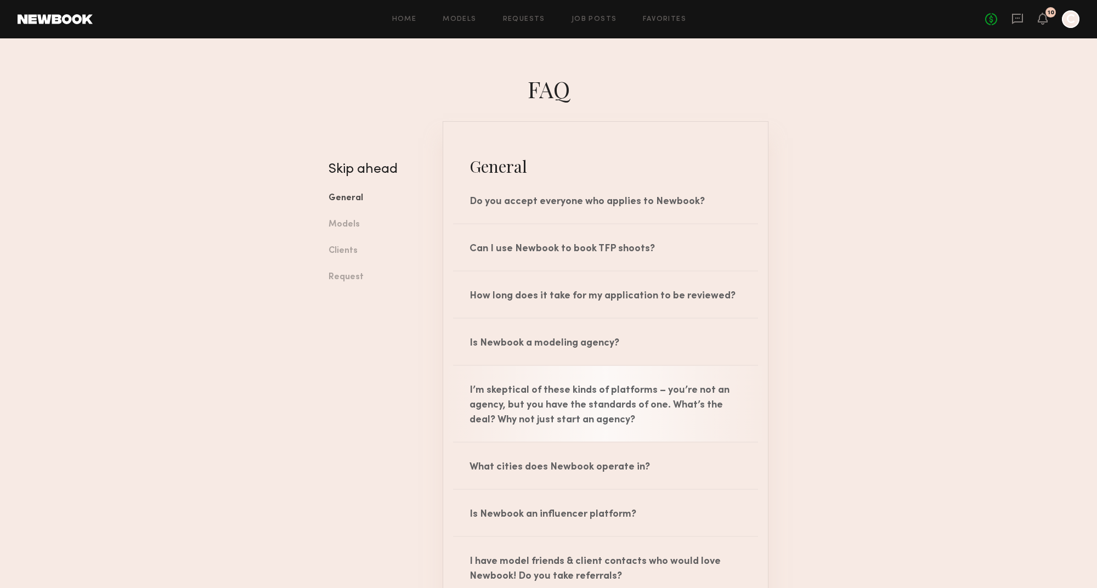
scroll to position [6, 0]
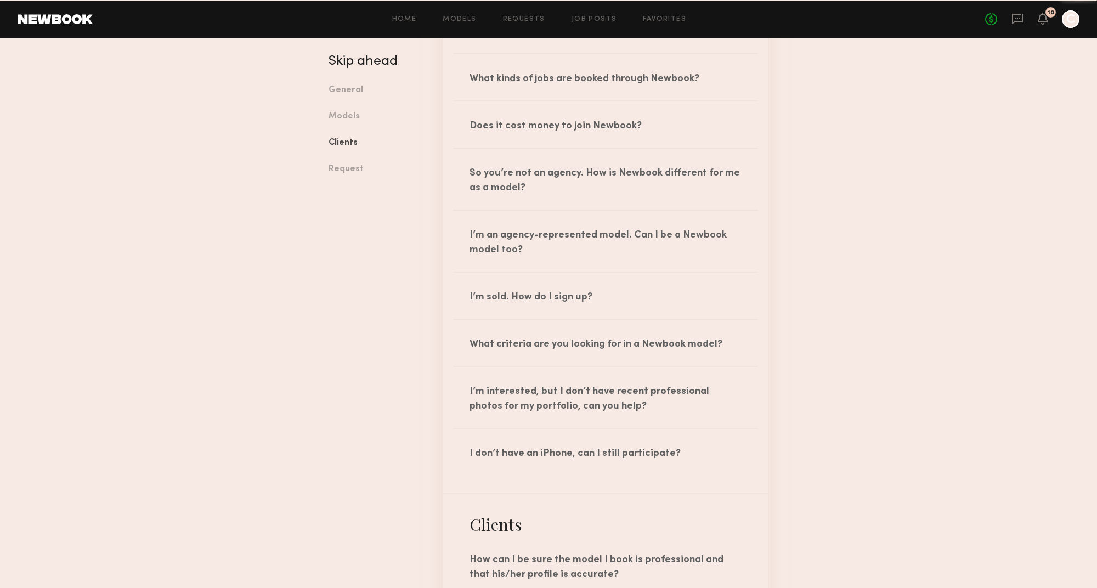
scroll to position [599, 0]
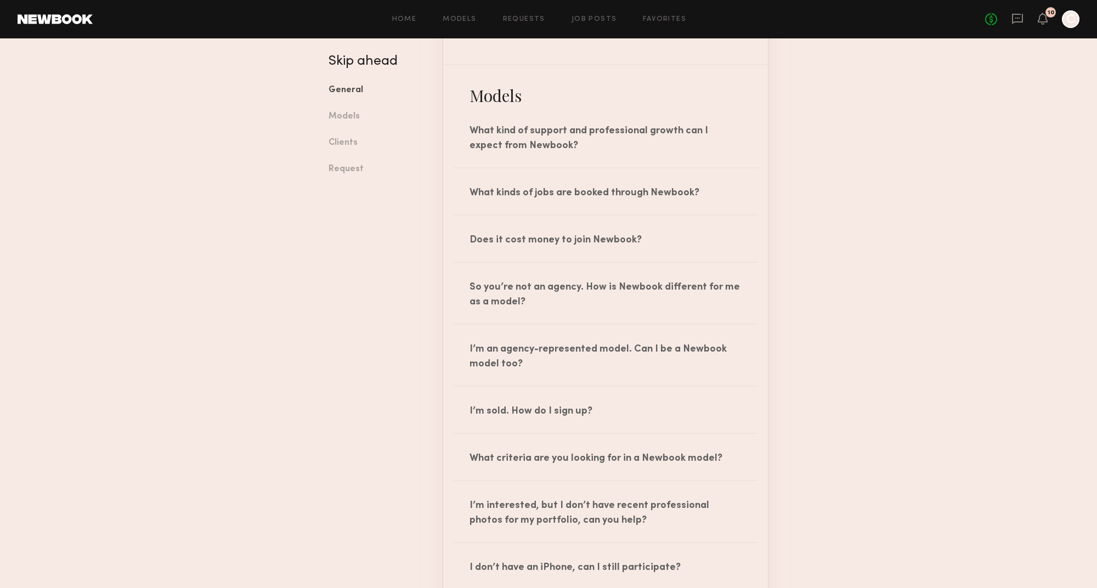
click at [350, 72] on div "Skip ahead General Models Clients Request" at bounding box center [378, 119] width 98 height 128
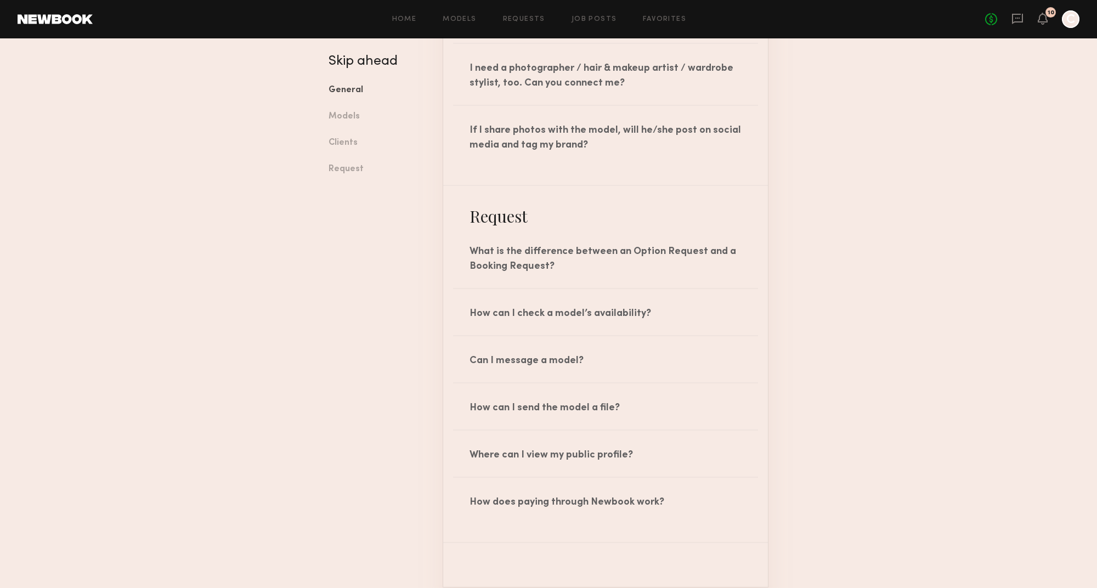
scroll to position [1754, 0]
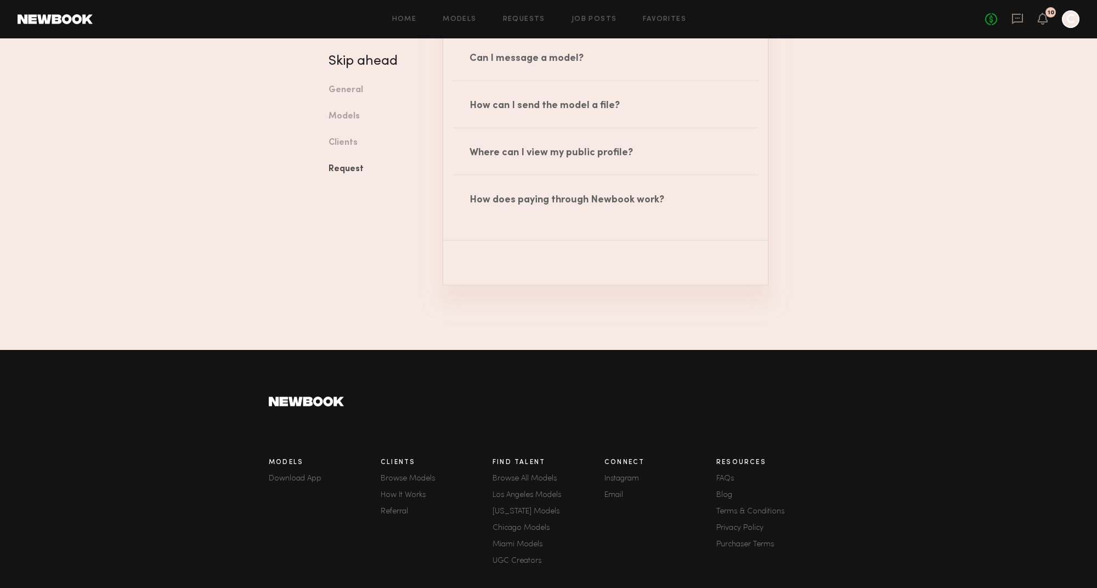
scroll to position [1825, 0]
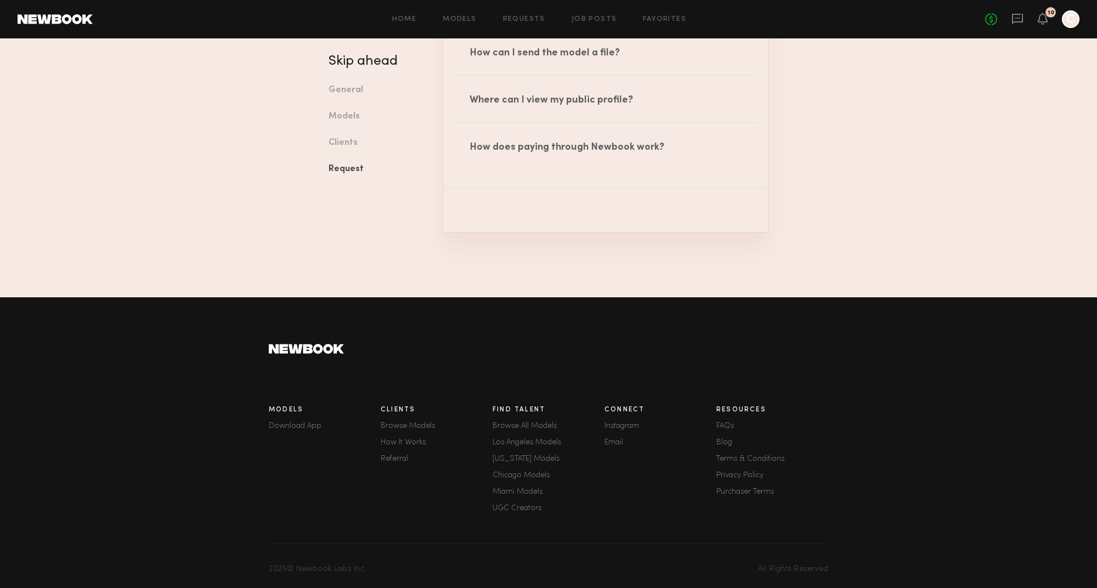
click at [1049, 20] on div "No fees up to $5,000 10 C" at bounding box center [1032, 19] width 94 height 18
click at [1058, 22] on div at bounding box center [1071, 19] width 18 height 18
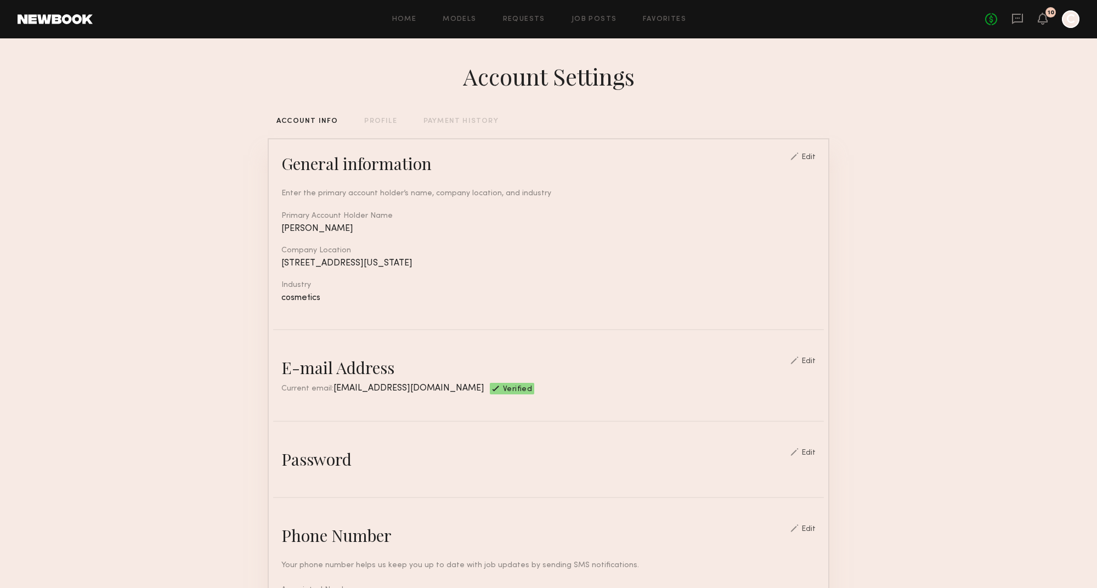
click at [1058, 22] on div at bounding box center [1071, 19] width 18 height 18
click at [376, 124] on div "PROFILE" at bounding box center [380, 121] width 32 height 7
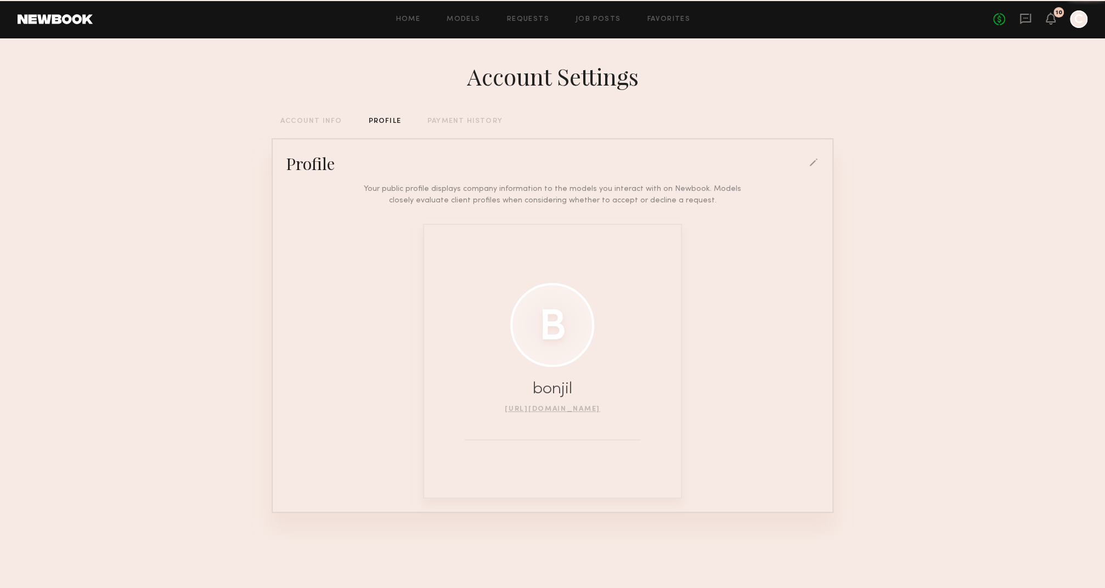
click at [433, 124] on div "PAYMENT HISTORY" at bounding box center [464, 121] width 75 height 7
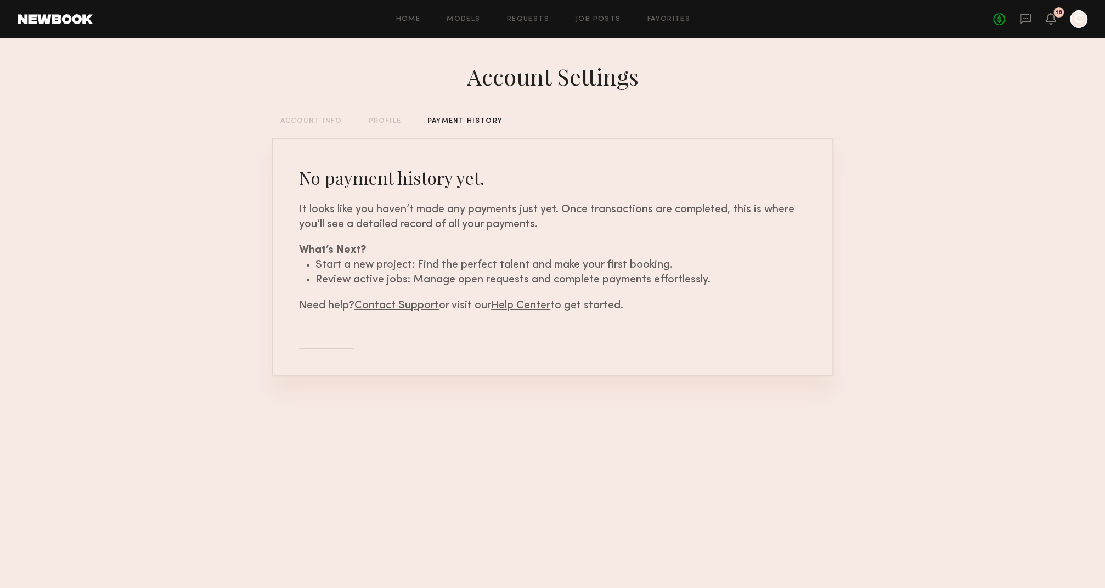
click at [397, 306] on link "Contact Support" at bounding box center [396, 306] width 84 height 10
click at [416, 308] on link "Contact Support" at bounding box center [396, 306] width 84 height 10
